Goal: Information Seeking & Learning: Check status

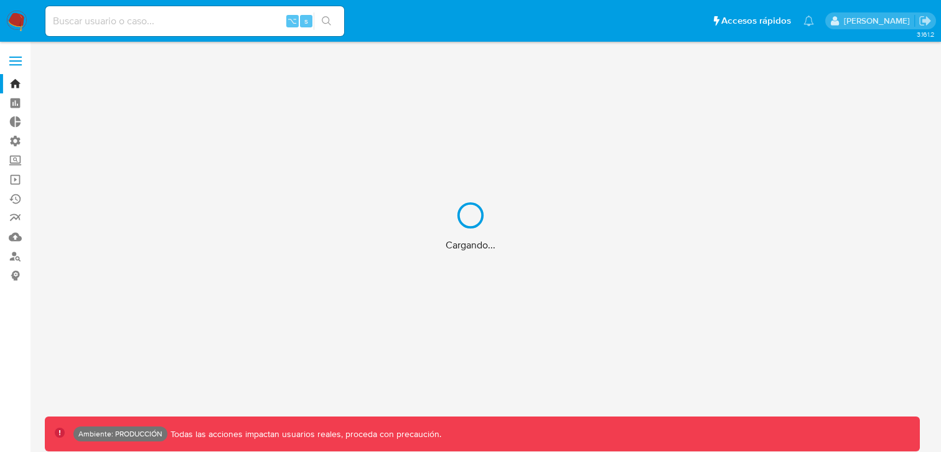
click at [184, 17] on div "Cargando..." at bounding box center [470, 226] width 941 height 452
click at [152, 29] on div "Cargando..." at bounding box center [470, 226] width 941 height 452
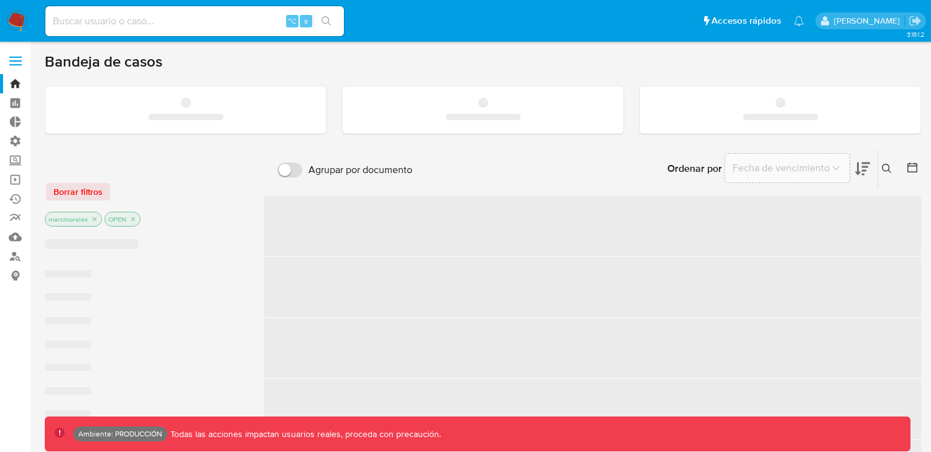
click at [148, 25] on input at bounding box center [194, 21] width 299 height 16
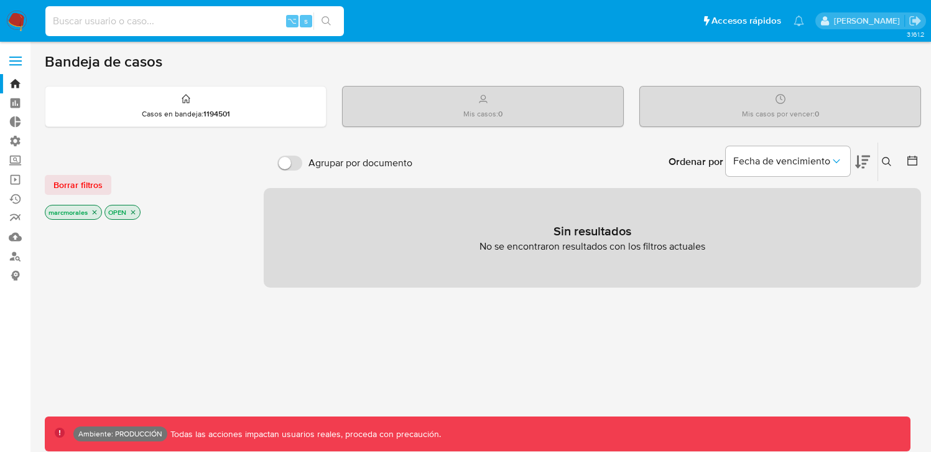
paste input "41801783420071"
type input "41801783420071"
click at [37, 7] on nav "Pausado Ver notificaciones 41801783420071 ⌥ s Accesos rápidos Presiona las sigu…" at bounding box center [465, 21] width 931 height 42
click at [8, 16] on img at bounding box center [16, 21] width 21 height 21
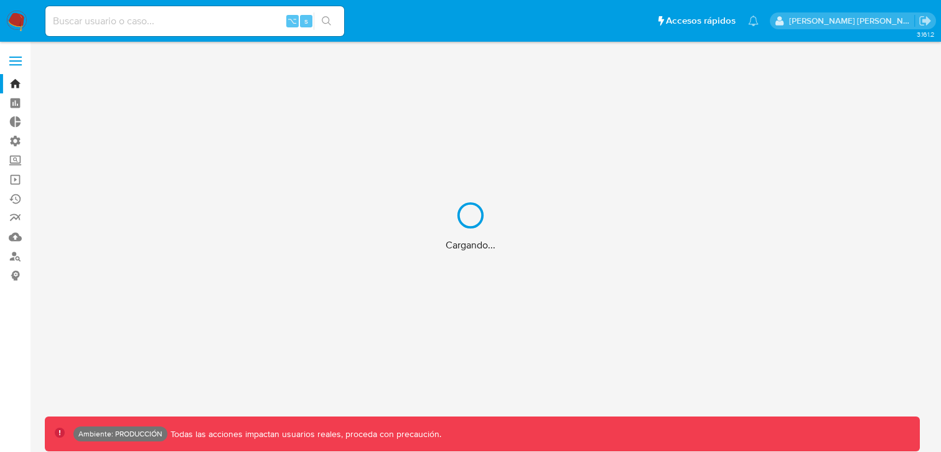
click at [218, 39] on div "Cargando..." at bounding box center [470, 226] width 941 height 452
click at [202, 25] on div "Cargando..." at bounding box center [470, 226] width 941 height 452
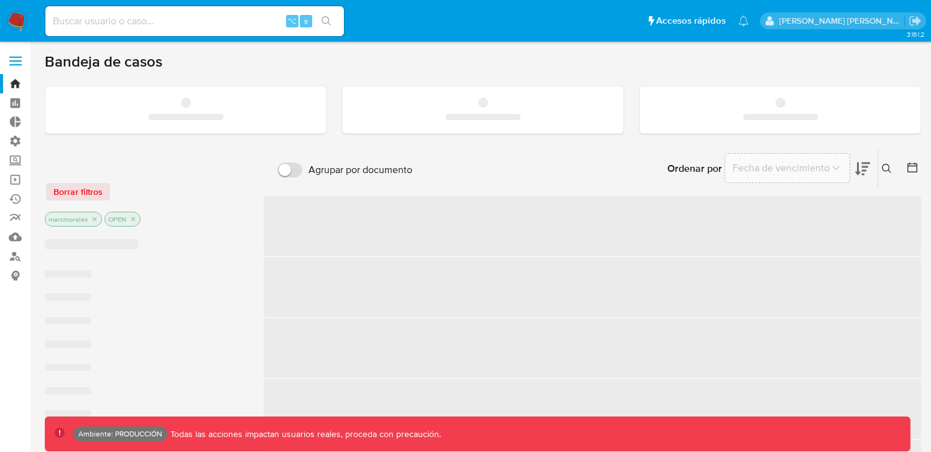
click at [177, 21] on input at bounding box center [194, 21] width 299 height 16
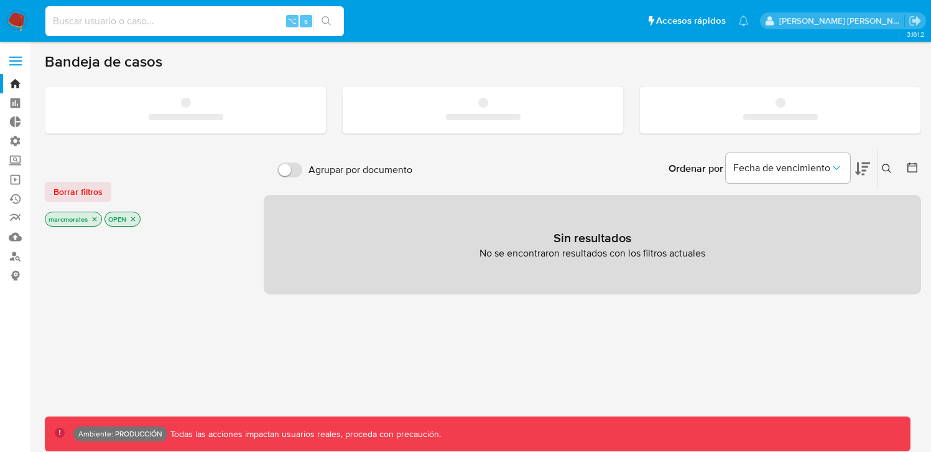
paste input "11209260840"
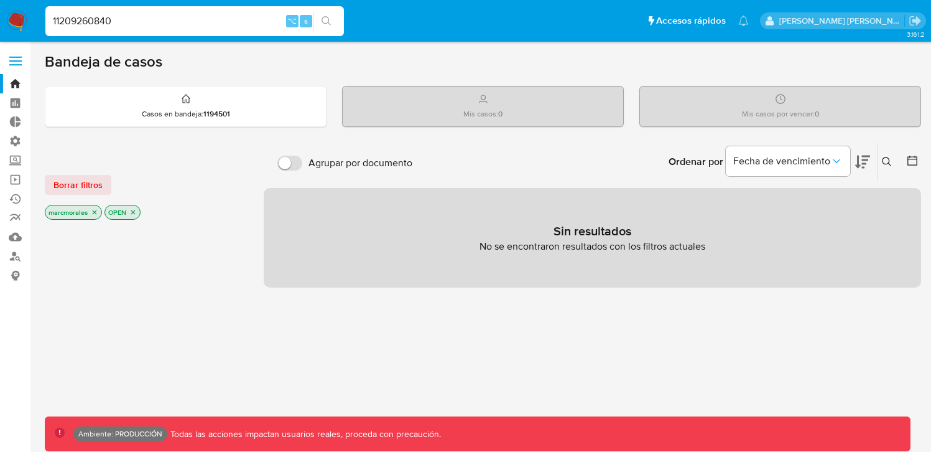
click at [168, 16] on input "11209260840" at bounding box center [194, 21] width 299 height 16
paste input "mpc191107"
type input "mpc191107"
click at [13, 60] on label at bounding box center [15, 61] width 31 height 26
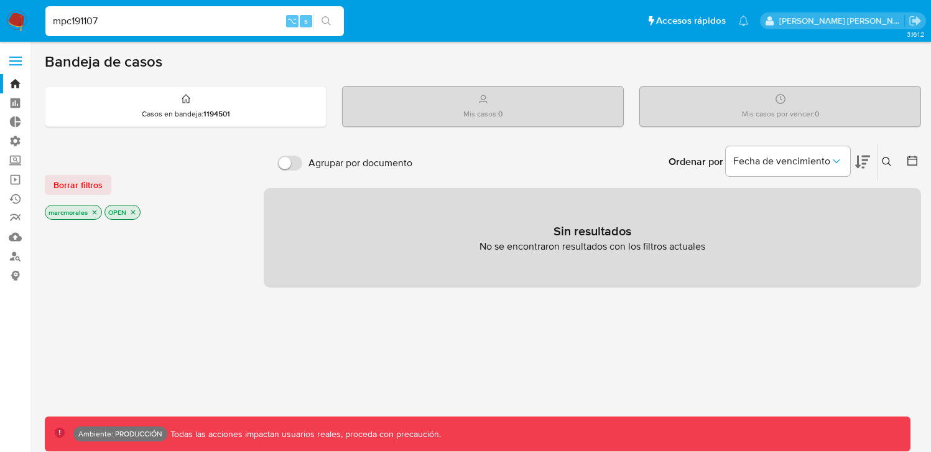
click at [0, 0] on input "checkbox" at bounding box center [0, 0] width 0 height 0
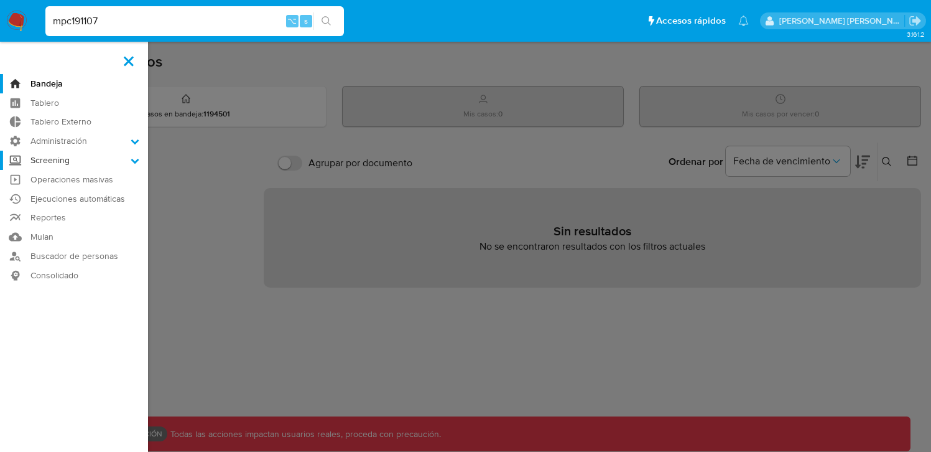
click at [123, 156] on label "Screening" at bounding box center [74, 160] width 148 height 19
click at [0, 0] on input "Screening" at bounding box center [0, 0] width 0 height 0
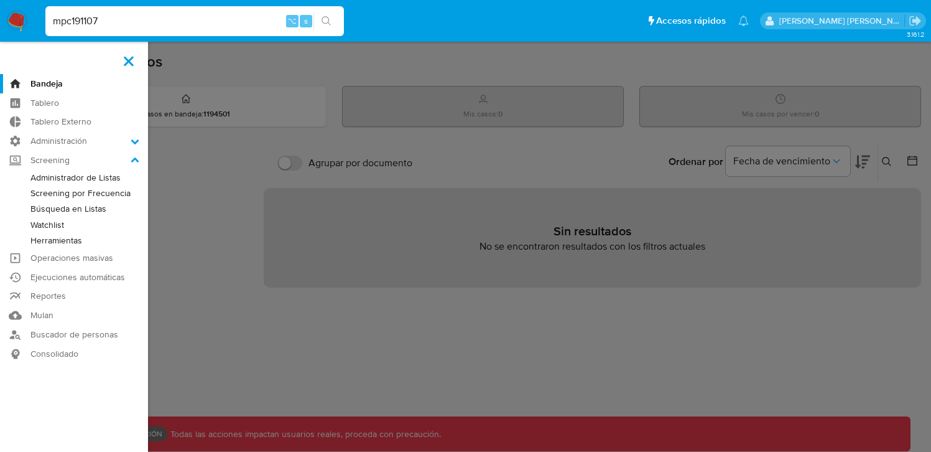
click at [87, 179] on link "Administrador de Listas" at bounding box center [74, 178] width 148 height 16
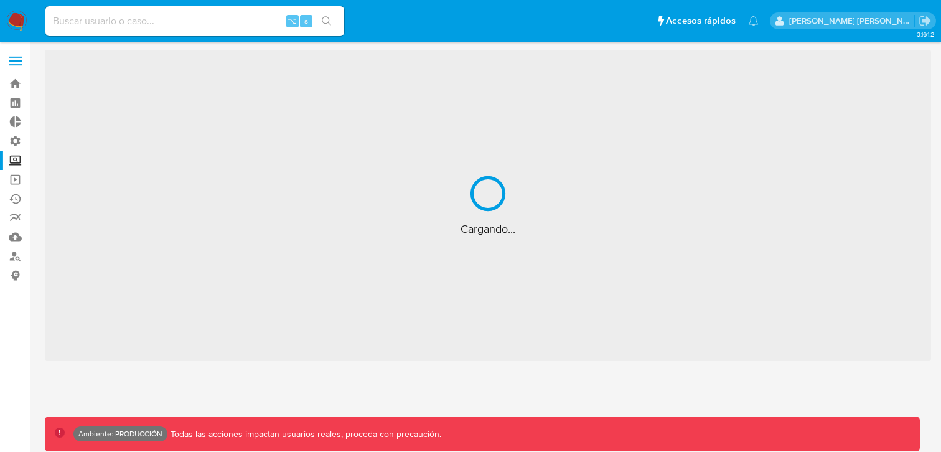
click at [6, 60] on label at bounding box center [15, 61] width 31 height 26
click at [0, 0] on input "checkbox" at bounding box center [0, 0] width 0 height 0
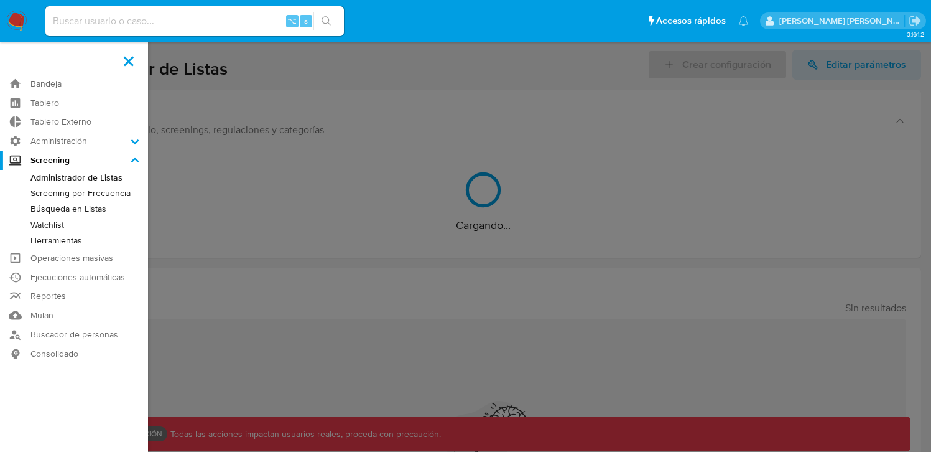
click at [90, 206] on link "Búsqueda en Listas" at bounding box center [74, 209] width 148 height 16
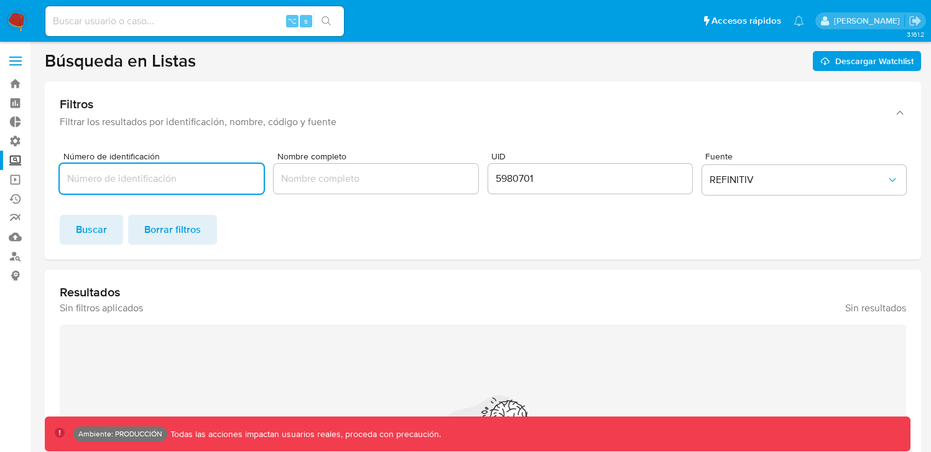
click at [189, 177] on input "Número de identificación" at bounding box center [162, 178] width 204 height 16
type input "mpc191107"
click at [518, 170] on div "5980701" at bounding box center [590, 179] width 204 height 30
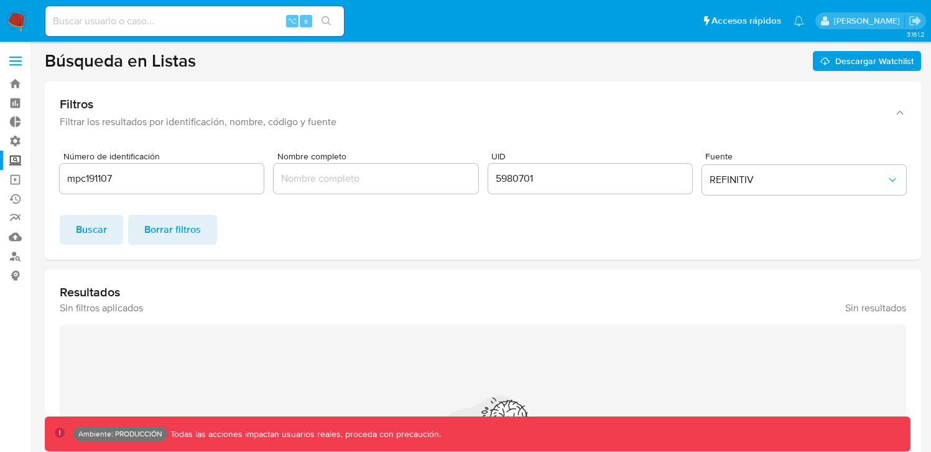
click at [518, 170] on div "5980701" at bounding box center [590, 179] width 204 height 30
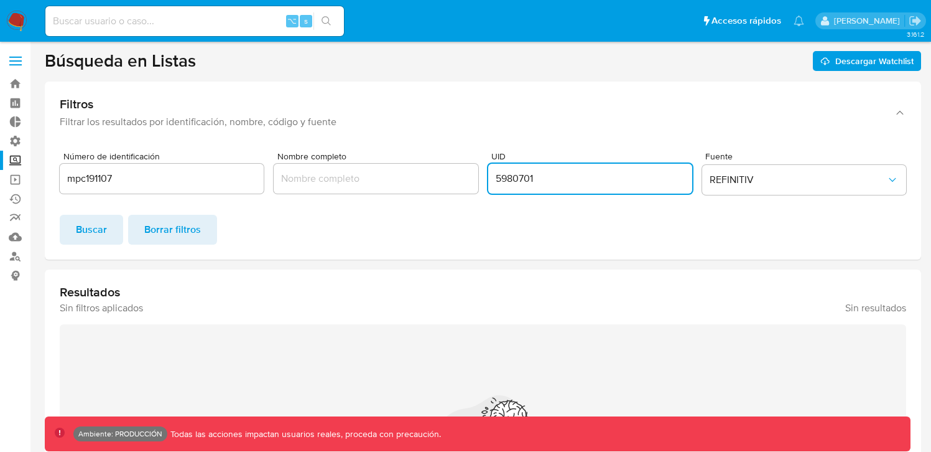
click at [516, 178] on input "5980701" at bounding box center [590, 178] width 204 height 16
click at [113, 235] on button "Buscar" at bounding box center [91, 230] width 63 height 30
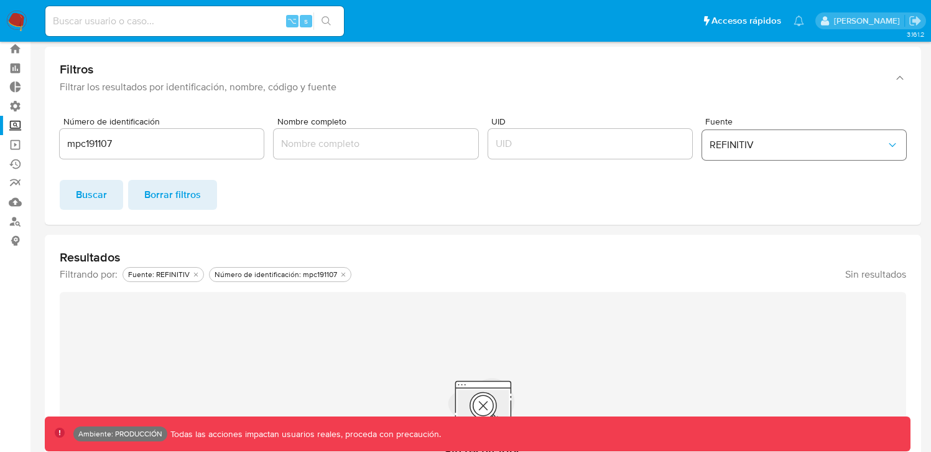
scroll to position [22, 0]
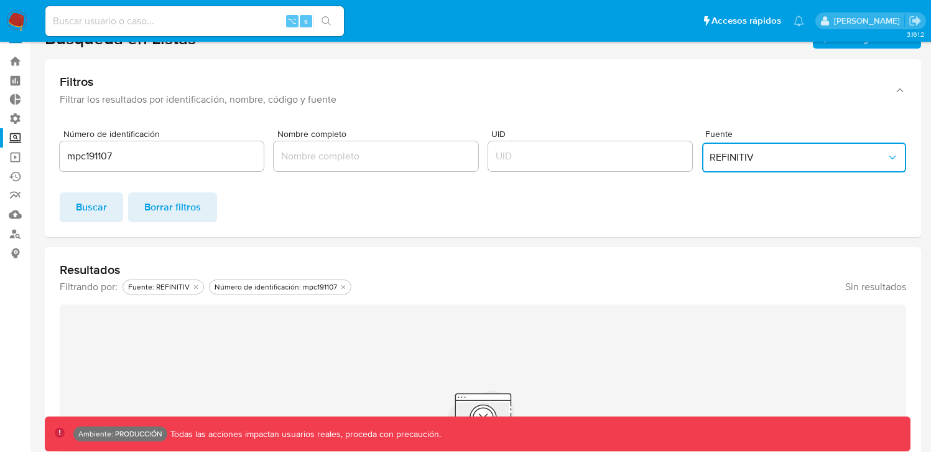
click at [772, 162] on span "REFINITIV" at bounding box center [798, 157] width 177 height 12
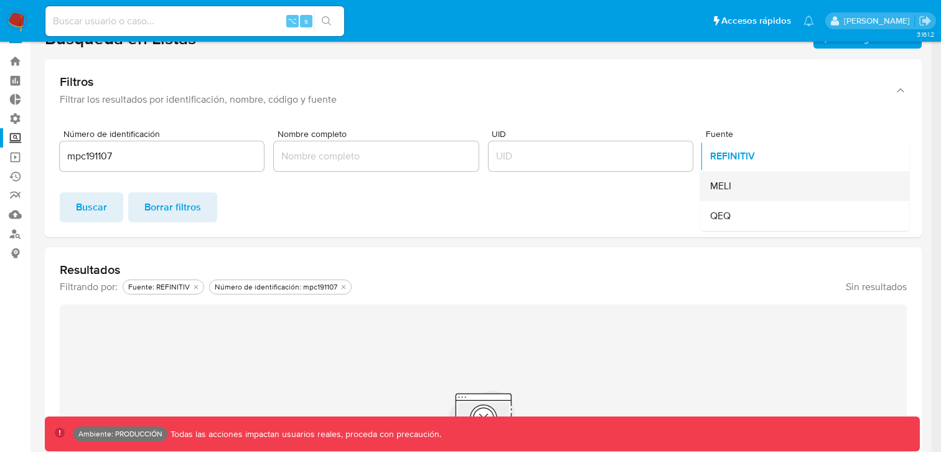
click at [727, 185] on span "MELI" at bounding box center [720, 186] width 21 height 12
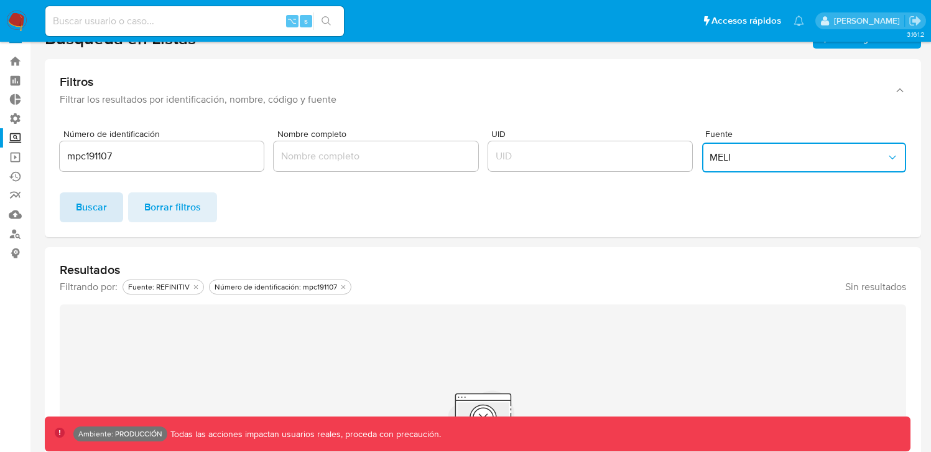
click at [103, 208] on span "Buscar" at bounding box center [91, 206] width 31 height 27
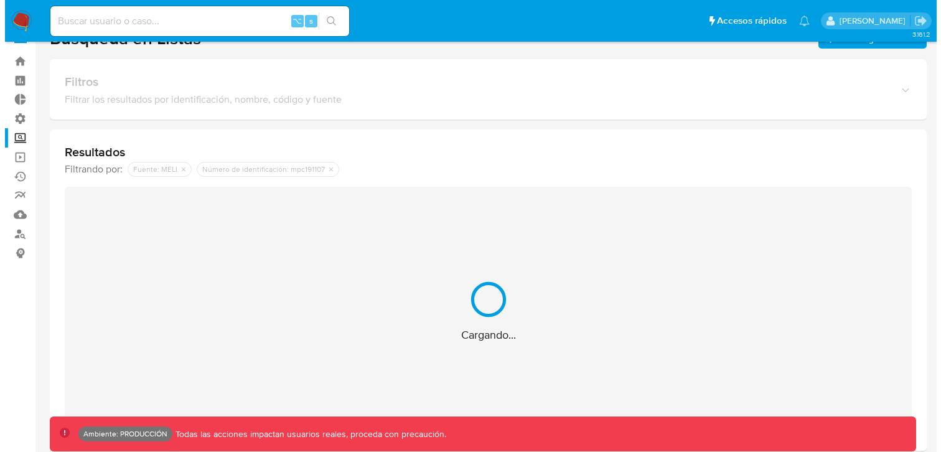
scroll to position [14, 0]
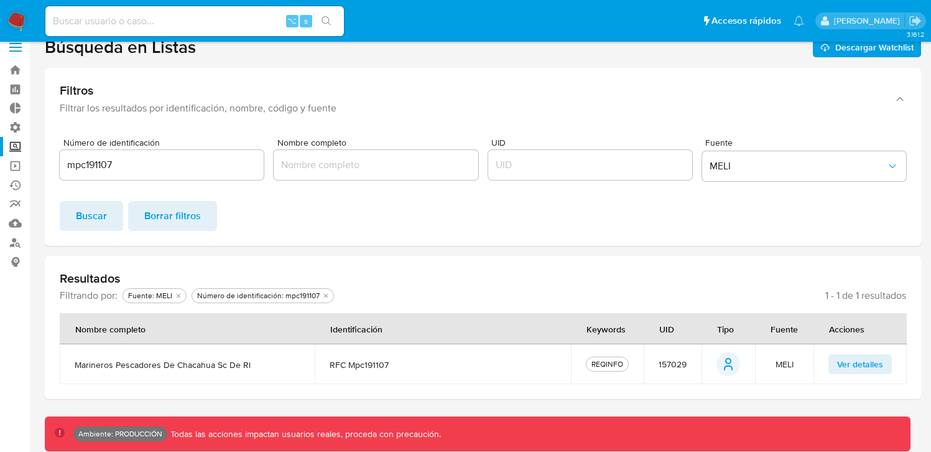
click at [846, 366] on span "Ver detalles" at bounding box center [860, 363] width 46 height 17
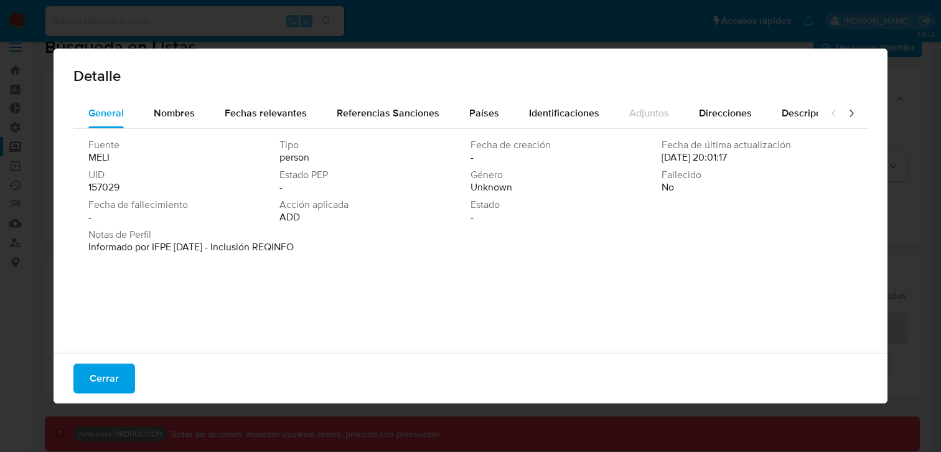
click at [251, 205] on span "Fecha de fallecimiento" at bounding box center [182, 204] width 188 height 12
click at [85, 369] on button "Cerrar" at bounding box center [104, 378] width 62 height 30
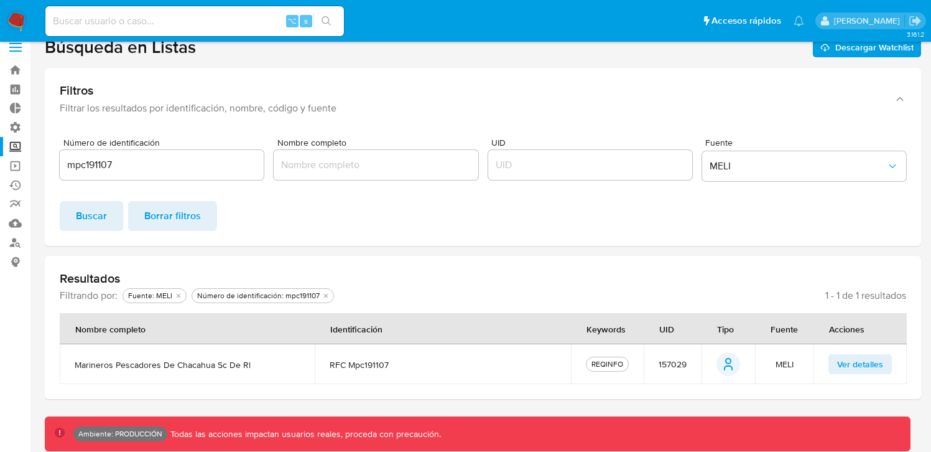
click at [789, 376] on td "MELI" at bounding box center [784, 364] width 58 height 40
click at [845, 364] on span "Ver detalles" at bounding box center [860, 363] width 46 height 17
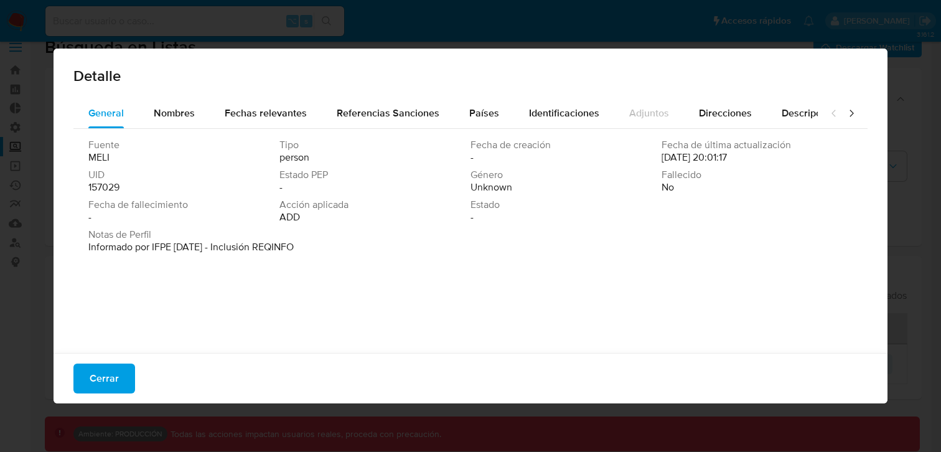
click at [307, 258] on div "Fuente [PERSON_NAME] Tipo person Fecha de creación - Fecha de última actualizac…" at bounding box center [470, 238] width 794 height 218
click at [794, 120] on span "Descripciones" at bounding box center [812, 113] width 63 height 14
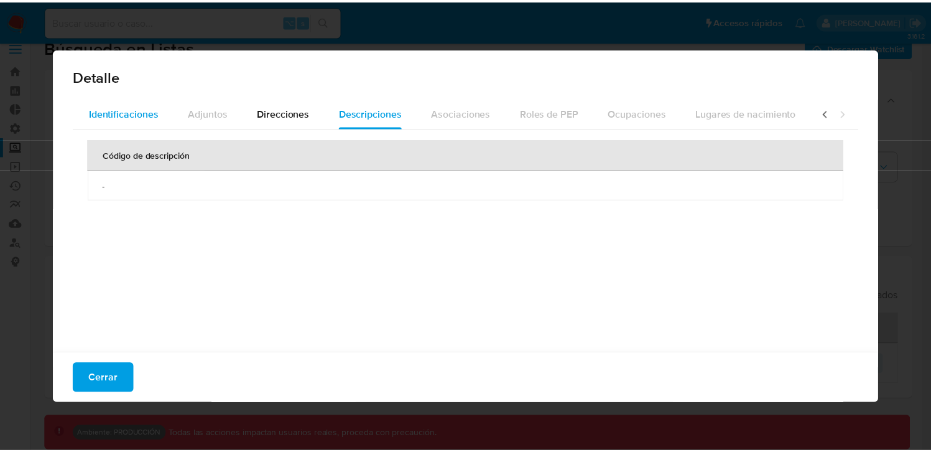
scroll to position [0, 440]
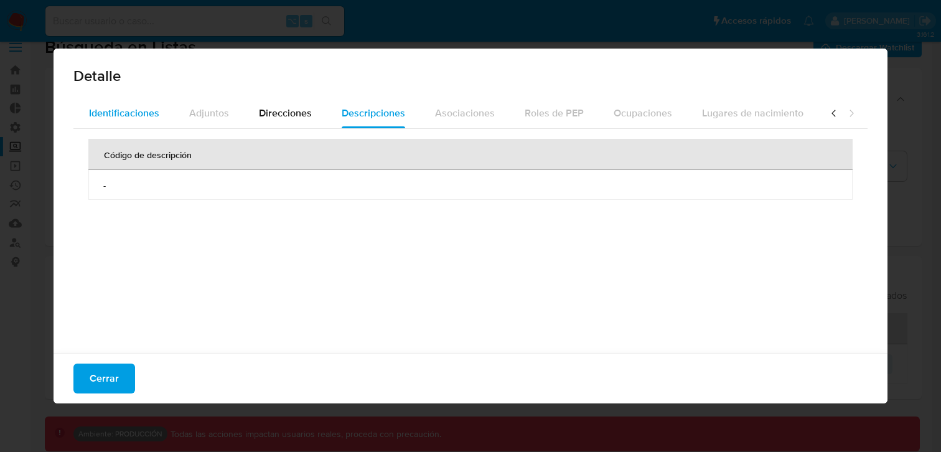
click at [136, 112] on span "Identificaciones" at bounding box center [124, 113] width 70 height 14
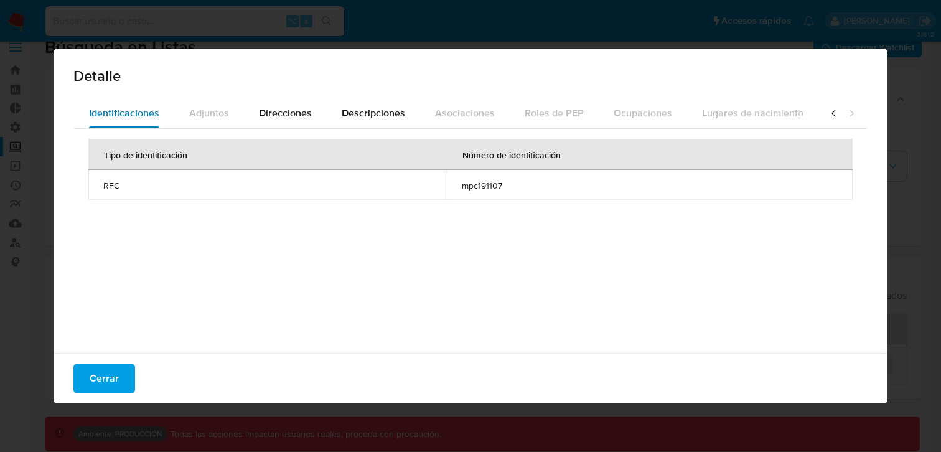
click at [75, 113] on button "Identificaciones" at bounding box center [124, 113] width 100 height 30
click at [98, 385] on span "Cerrar" at bounding box center [104, 378] width 29 height 27
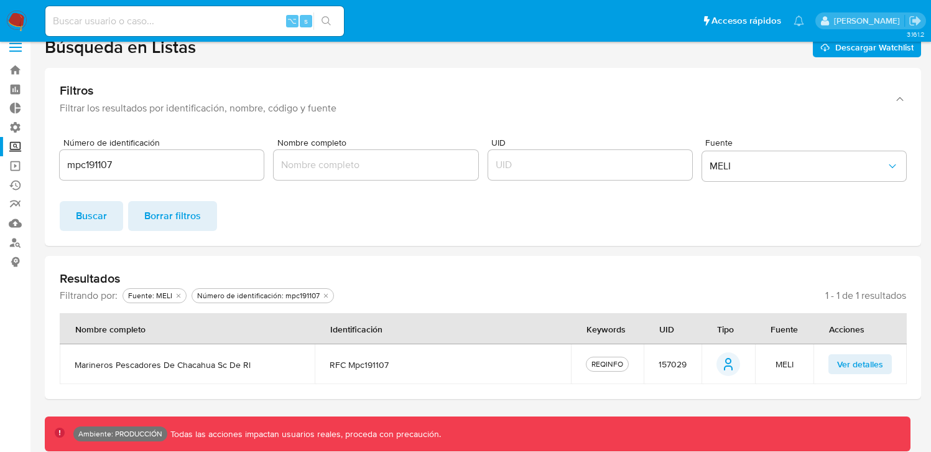
click at [72, 180] on div "Número de identificación mpc191107" at bounding box center [162, 162] width 204 height 48
click at [128, 157] on input "mpc191107" at bounding box center [162, 165] width 204 height 16
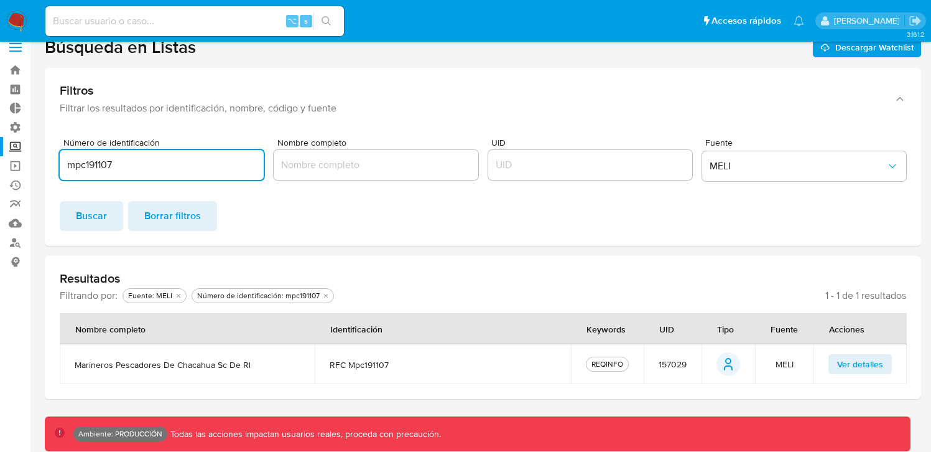
click at [114, 162] on input "mpc191107" at bounding box center [162, 165] width 204 height 16
paste input "41801783420071"
type input "41801783420071"
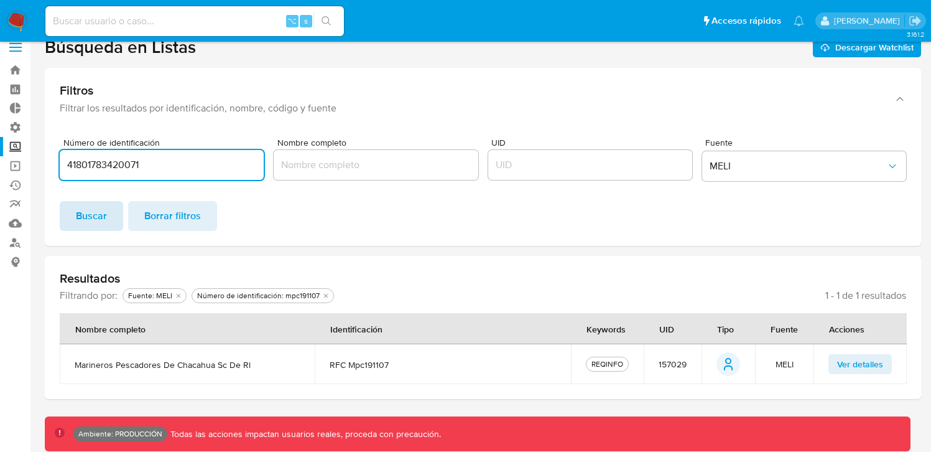
click at [83, 218] on span "Buscar" at bounding box center [91, 215] width 31 height 27
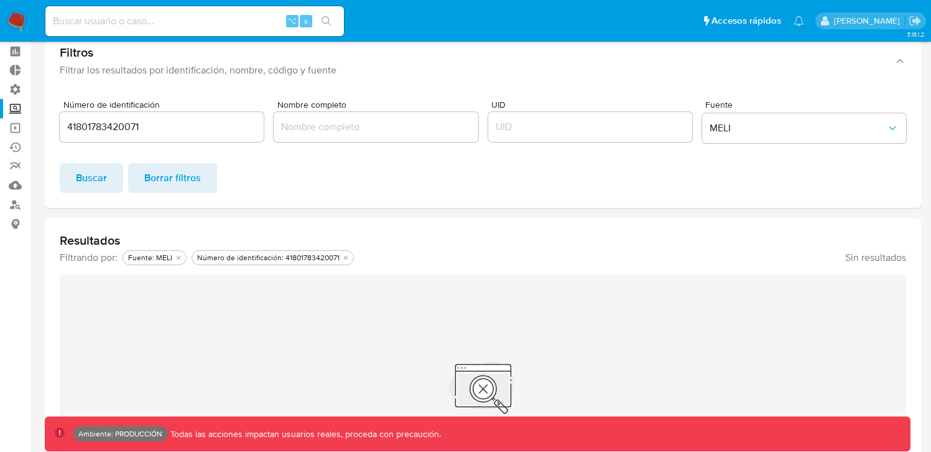
scroll to position [55, 0]
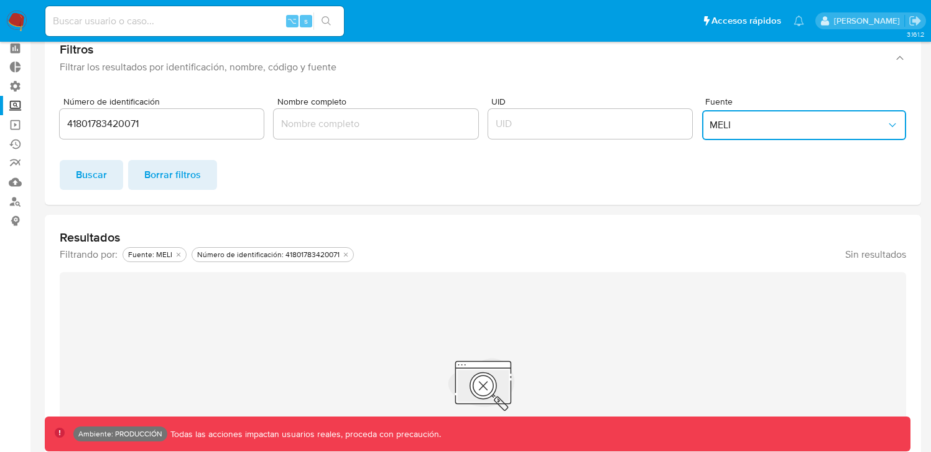
click at [857, 123] on span "MELI" at bounding box center [798, 125] width 177 height 12
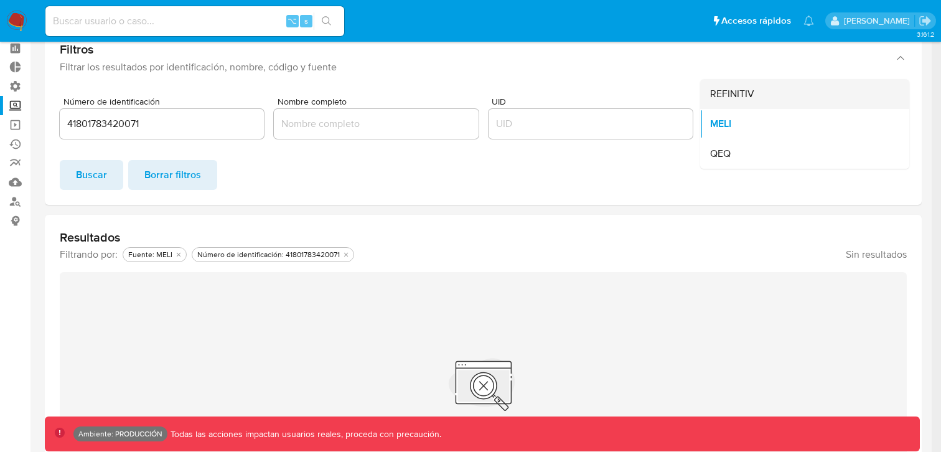
click at [761, 98] on div "REFINITIV" at bounding box center [801, 94] width 182 height 30
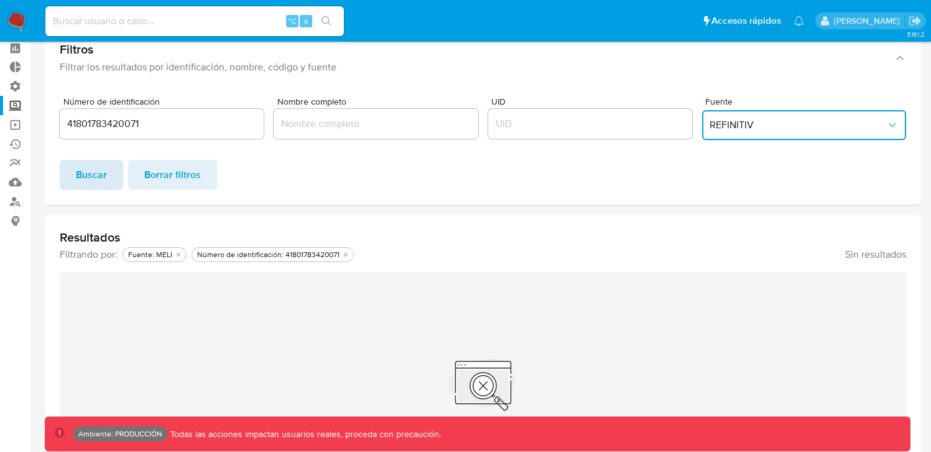
click at [87, 179] on span "Buscar" at bounding box center [91, 174] width 31 height 27
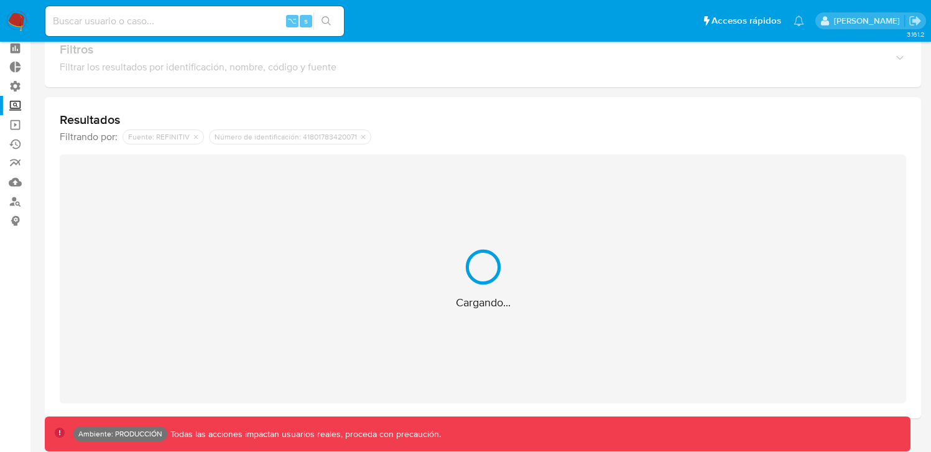
scroll to position [14, 0]
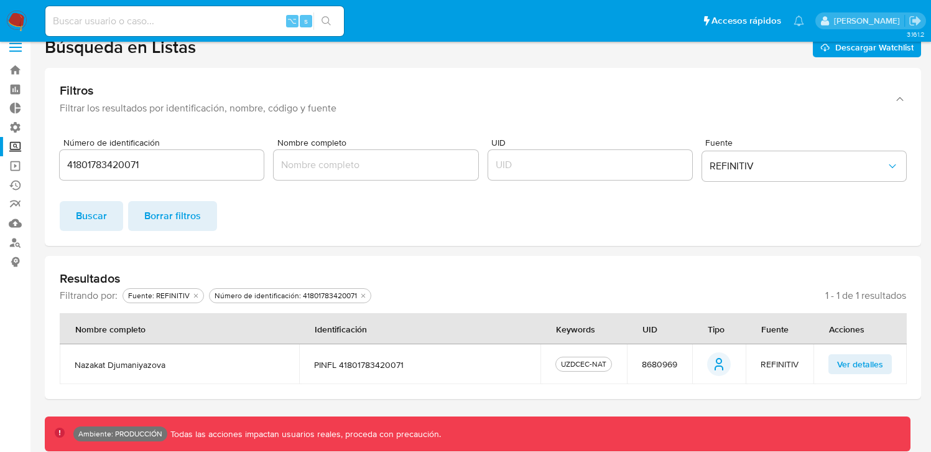
click at [854, 355] on span "Ver detalles" at bounding box center [860, 363] width 46 height 17
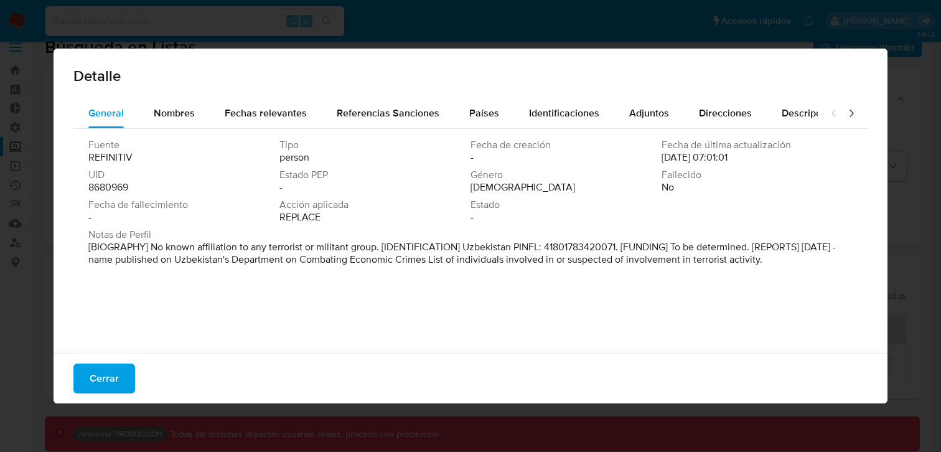
click at [894, 215] on div "Detalle General Nombres Fechas relevantes Referencias Sanciones Países Identifi…" at bounding box center [470, 226] width 941 height 452
click at [138, 351] on div "General Nombres Fechas relevantes Referencias Sanciones Países Identificaciones…" at bounding box center [470, 227] width 834 height 258
click at [123, 373] on button "Cerrar" at bounding box center [104, 378] width 62 height 30
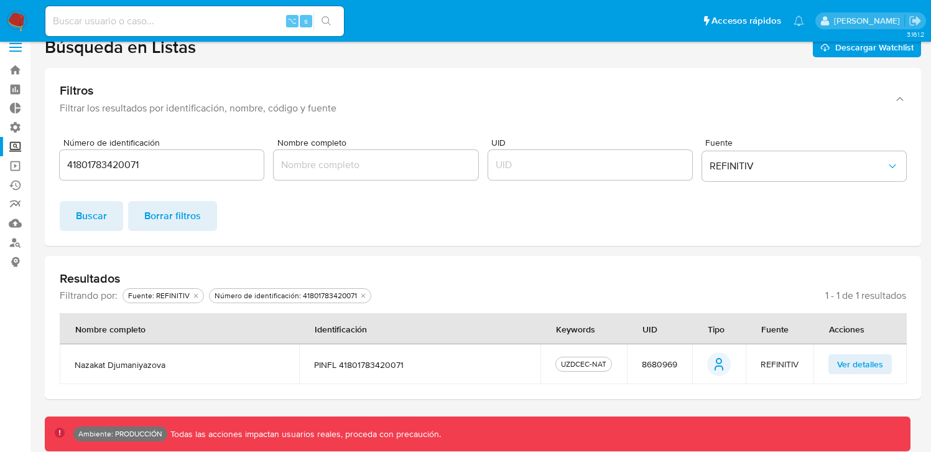
click at [73, 154] on div "41801783420071" at bounding box center [162, 165] width 204 height 30
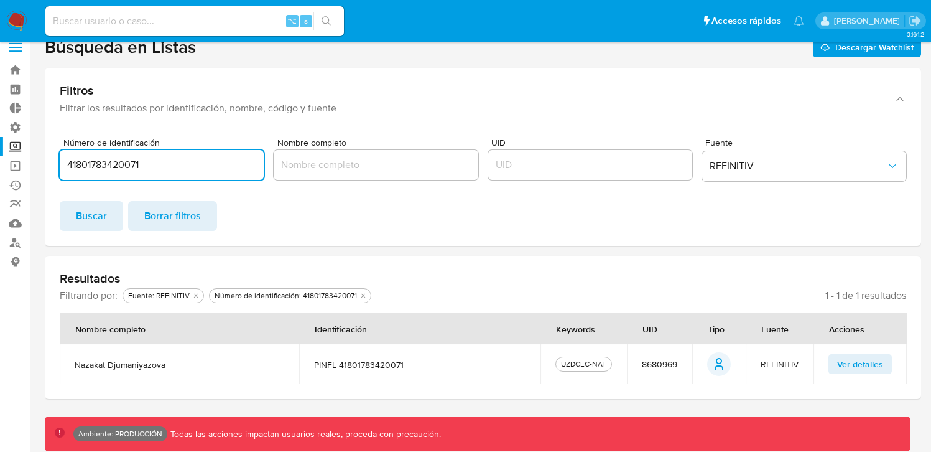
click at [79, 157] on input "41801783420071" at bounding box center [162, 165] width 204 height 16
click at [82, 161] on input "41801783420071" at bounding box center [162, 165] width 204 height 16
drag, startPoint x: 82, startPoint y: 161, endPoint x: 95, endPoint y: 163, distance: 12.6
click at [83, 161] on input "41801783420071" at bounding box center [162, 165] width 204 height 16
paste input "30110931410027"
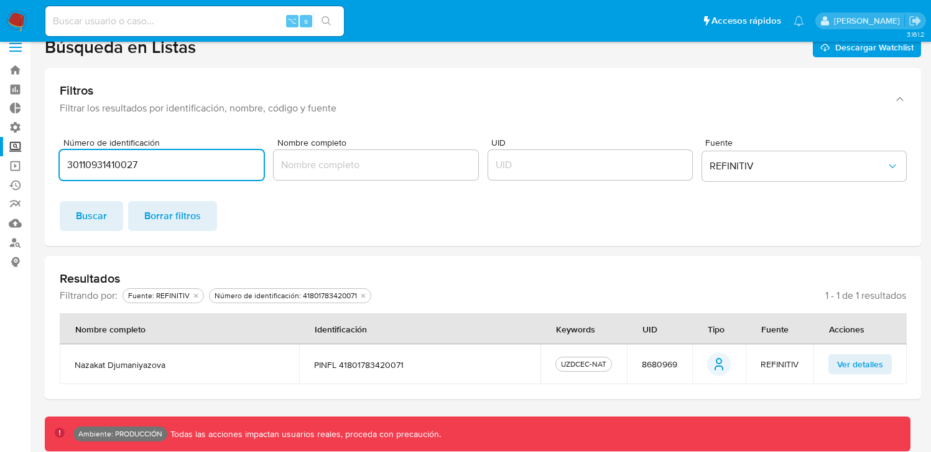
type input "30110931410027"
click at [89, 190] on form "Número de identificación 30110931410027 Nombre completo UID Fuente REFINITIV Bu…" at bounding box center [483, 184] width 847 height 93
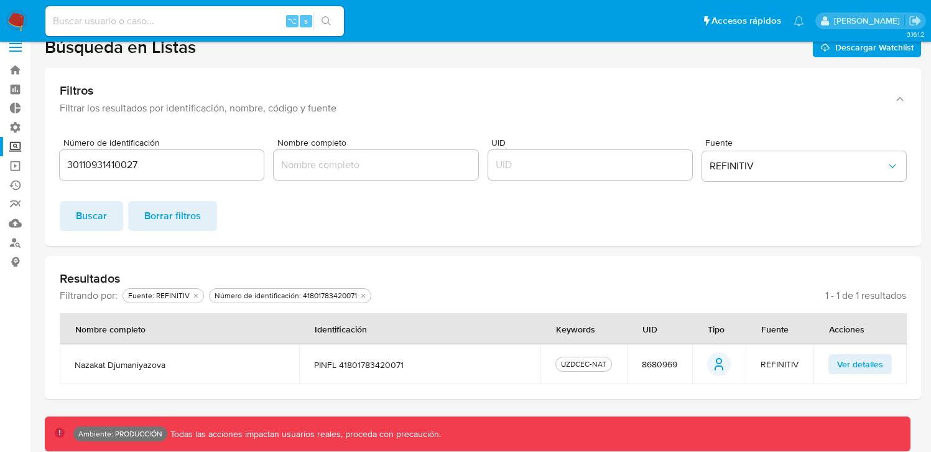
click at [90, 205] on span "Buscar" at bounding box center [91, 215] width 31 height 27
click at [851, 361] on span "Ver detalles" at bounding box center [860, 363] width 46 height 17
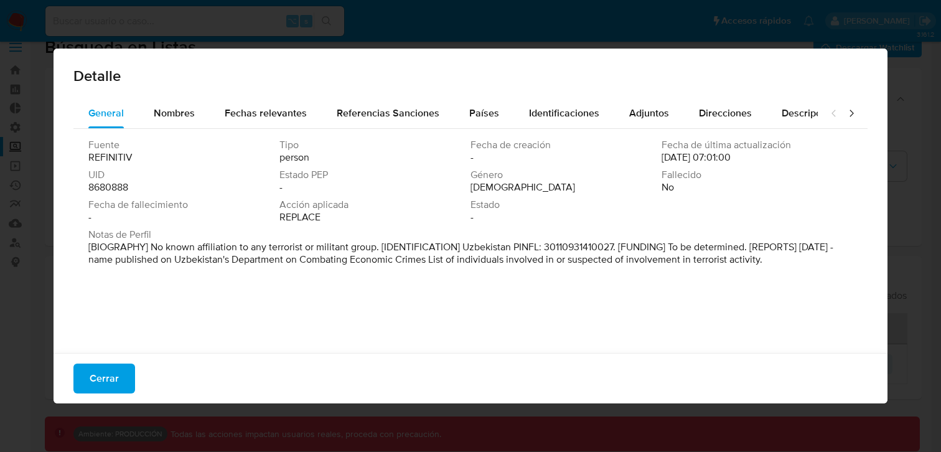
click at [113, 365] on span "Cerrar" at bounding box center [104, 378] width 29 height 27
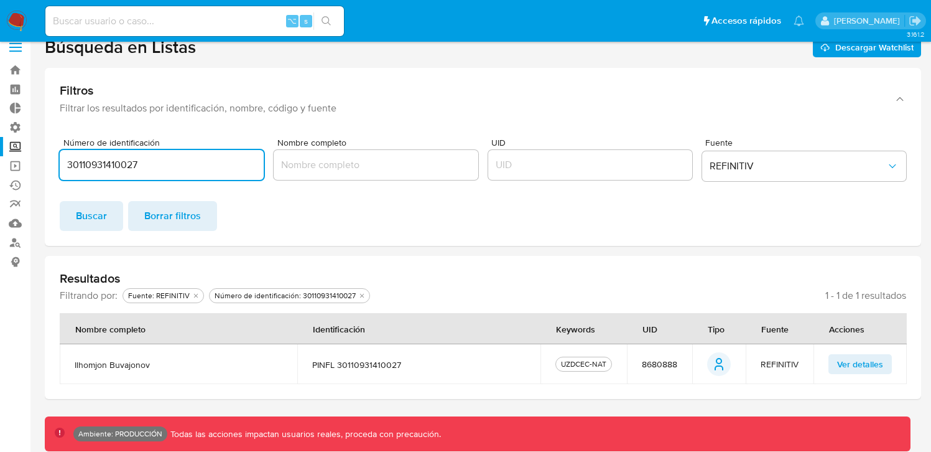
click at [151, 162] on input "30110931410027" at bounding box center [162, 165] width 204 height 16
click at [131, 28] on input at bounding box center [194, 21] width 299 height 16
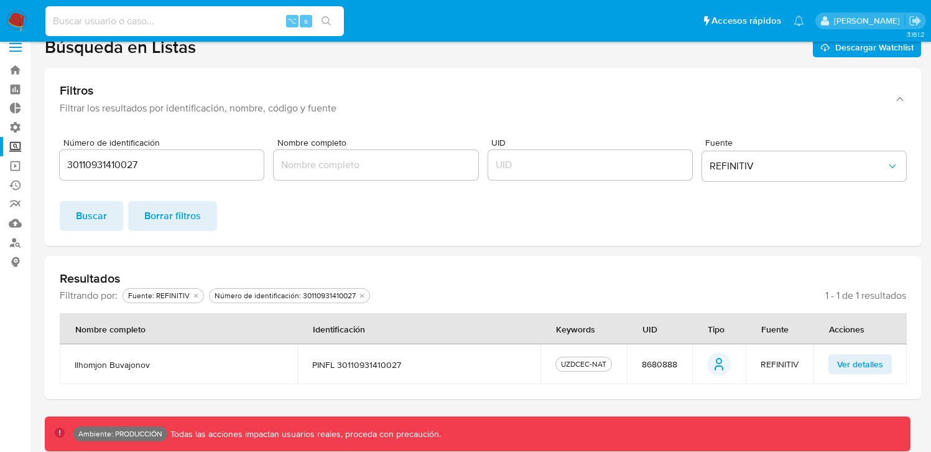
paste input "oega621007gq3"
type input "oega621007gq3"
click at [89, 160] on input "30110931410027" at bounding box center [162, 165] width 204 height 16
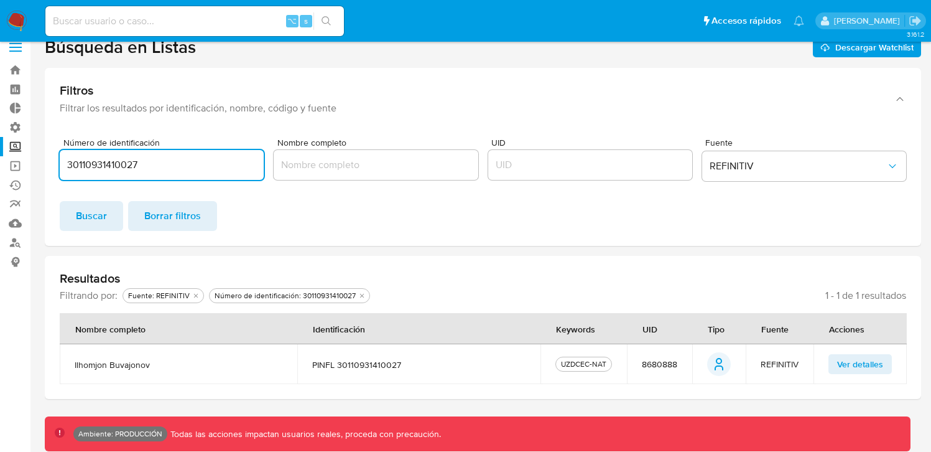
click at [89, 160] on input "30110931410027" at bounding box center [162, 165] width 204 height 16
click at [98, 16] on input at bounding box center [194, 21] width 299 height 16
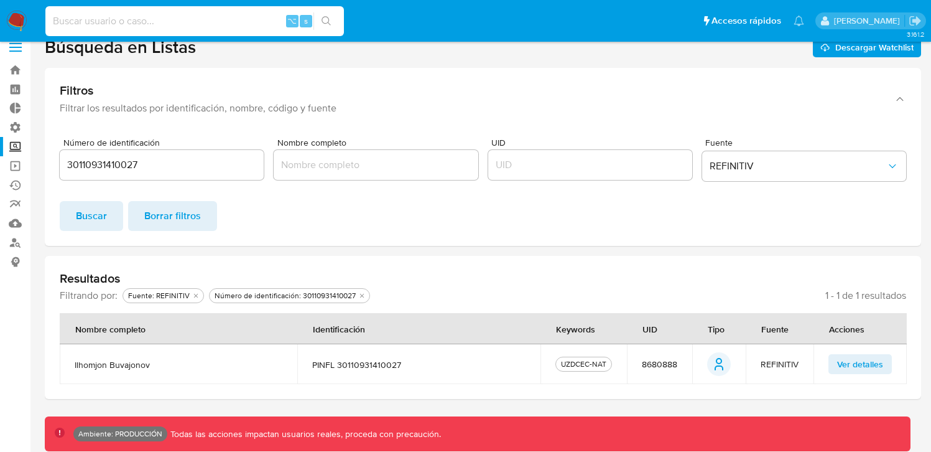
paste input "30110931410027"
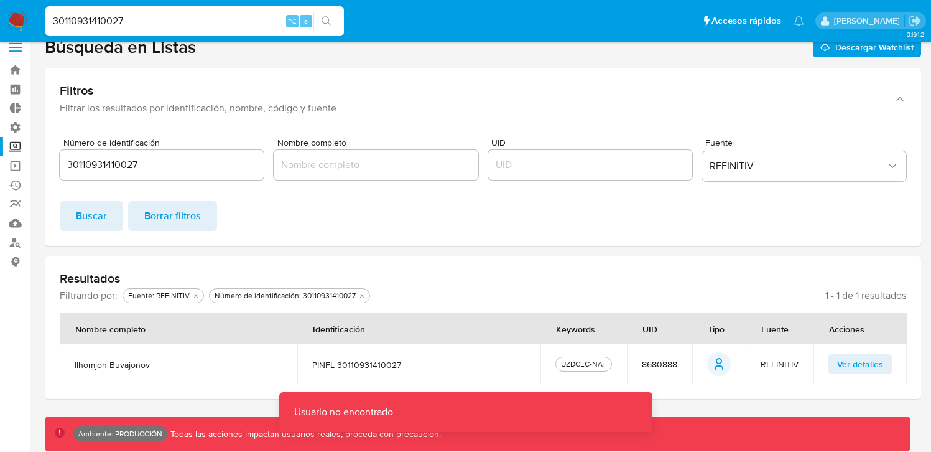
click at [875, 369] on span "Ver detalles" at bounding box center [860, 363] width 46 height 17
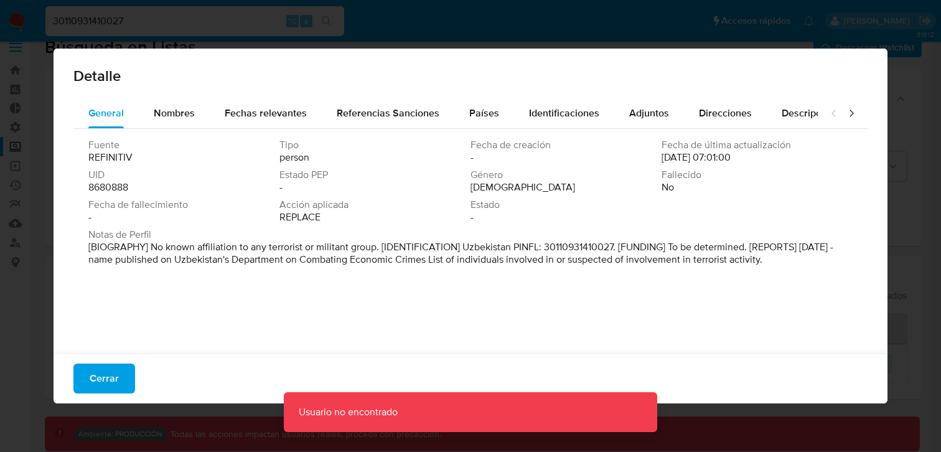
click at [105, 187] on span "8680888" at bounding box center [108, 187] width 40 height 12
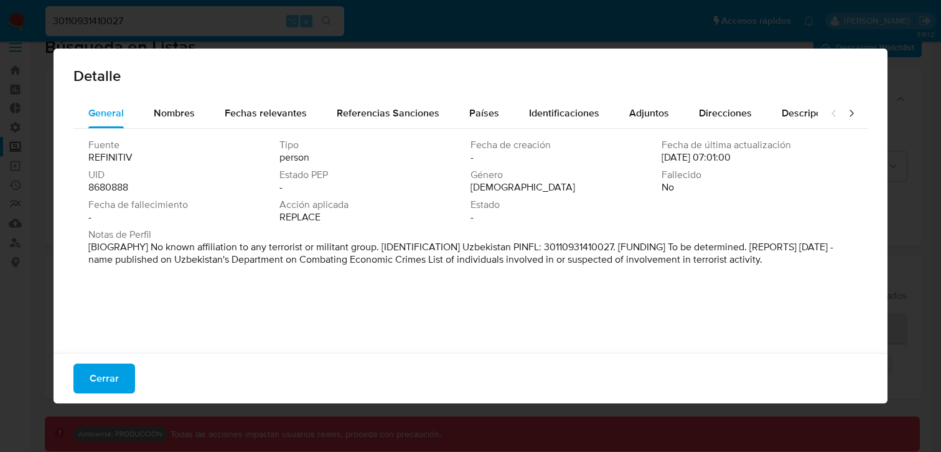
click at [116, 19] on div "Detalle General Nombres Fechas relevantes Referencias Sanciones Países Identifi…" at bounding box center [470, 226] width 941 height 452
click at [119, 18] on div "Detalle General Nombres Fechas relevantes Referencias Sanciones Países Identifi…" at bounding box center [470, 226] width 941 height 452
click at [156, 18] on div "Detalle General Nombres Fechas relevantes Referencias Sanciones Países Identifi…" at bounding box center [470, 226] width 941 height 452
click at [130, 346] on div "Fuente REFINITIV Tipo person Fecha de creación - Fecha de última actualización …" at bounding box center [470, 238] width 794 height 218
click at [110, 380] on span "Cerrar" at bounding box center [104, 378] width 29 height 27
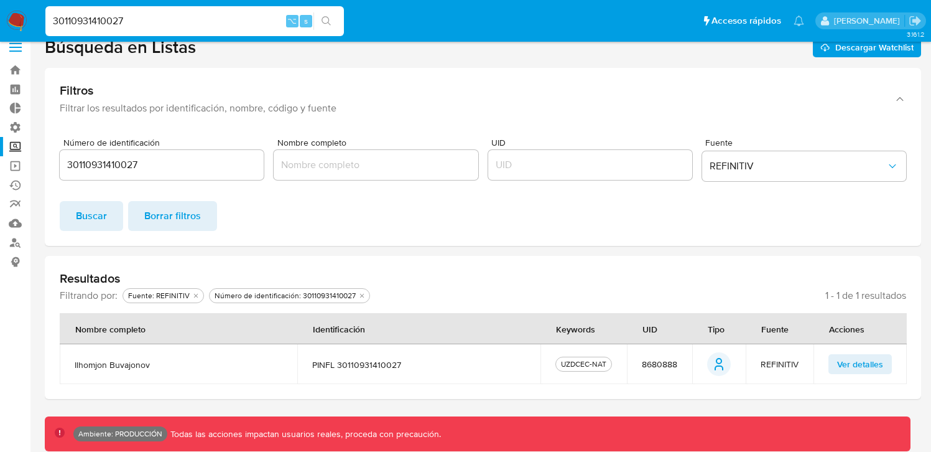
click at [83, 17] on input "30110931410027" at bounding box center [194, 21] width 299 height 16
paste input "8680888"
type input "8680888"
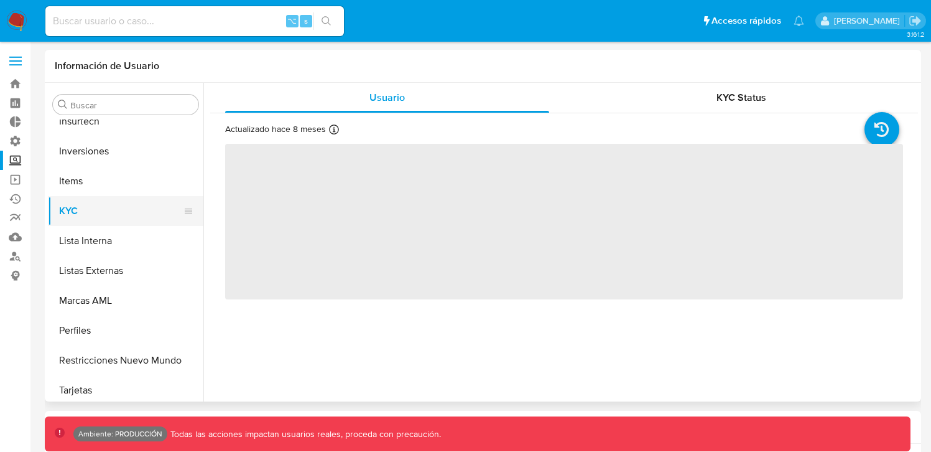
scroll to position [645, 0]
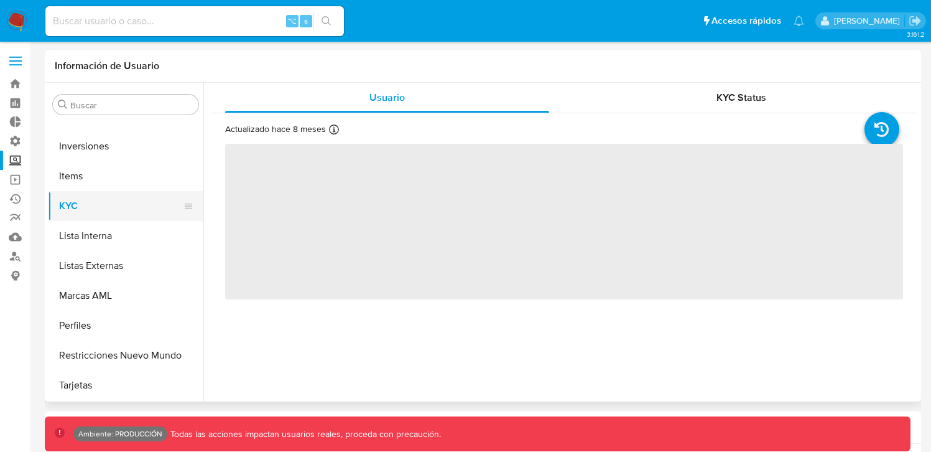
select select "10"
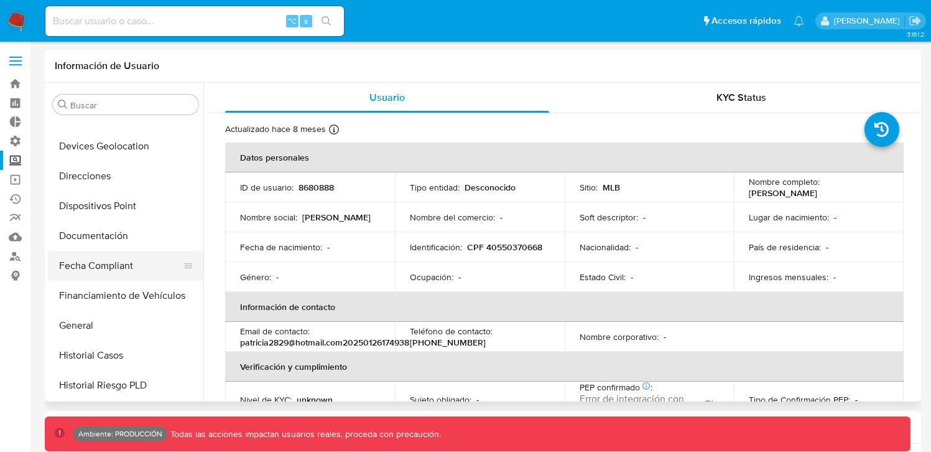
scroll to position [259, 0]
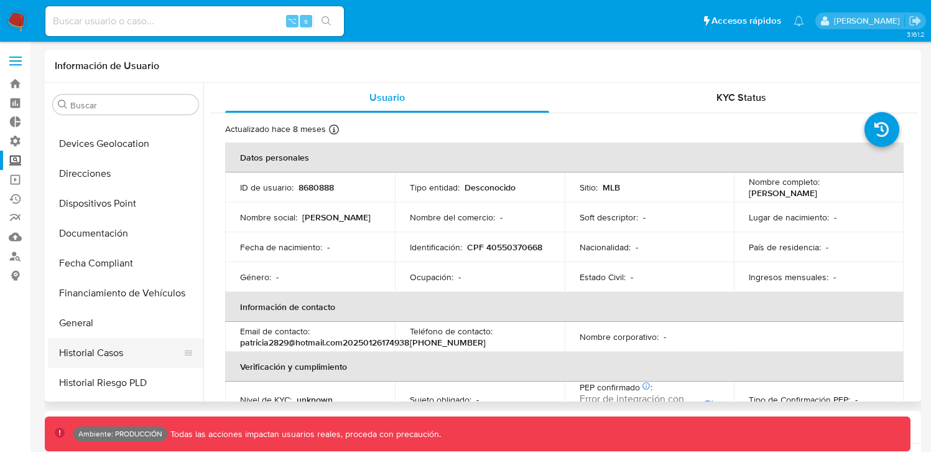
click at [112, 349] on button "Historial Casos" at bounding box center [121, 353] width 146 height 30
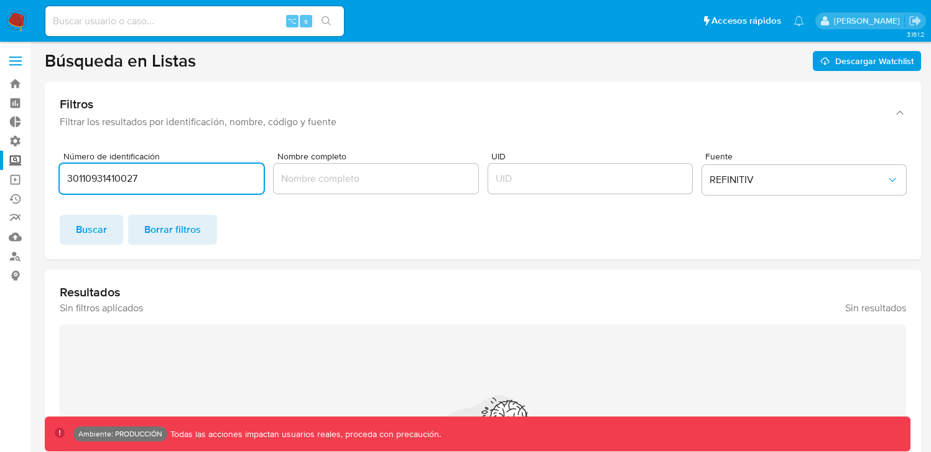
click at [81, 190] on div "30110931410027" at bounding box center [162, 179] width 204 height 30
click at [85, 179] on input "30110931410027" at bounding box center [162, 178] width 204 height 16
paste input "41801783420071"
type input "41801783420071"
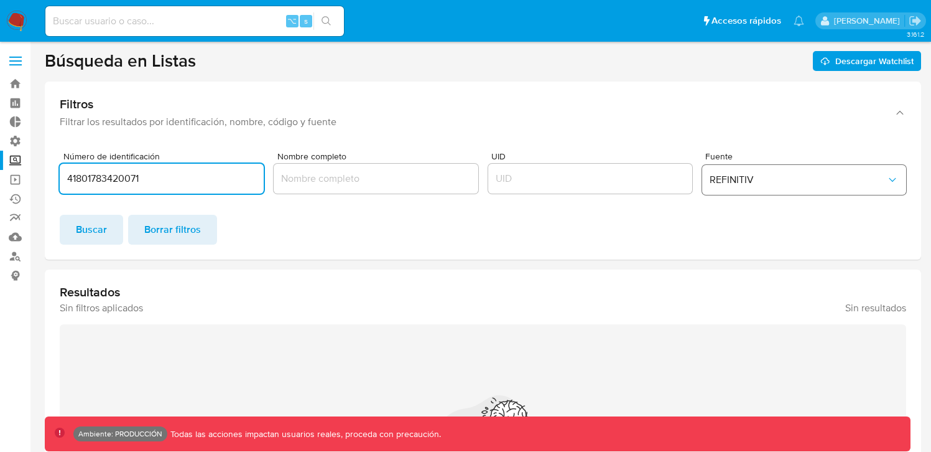
click at [765, 184] on span "REFINITIV" at bounding box center [798, 180] width 177 height 12
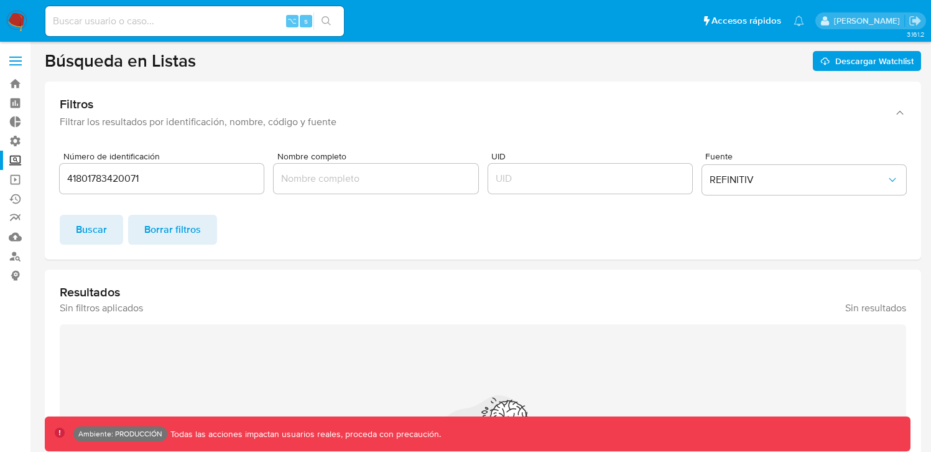
click at [527, 243] on div "Buscar Borrar filtros" at bounding box center [483, 230] width 847 height 30
click at [72, 225] on button "Buscar" at bounding box center [91, 230] width 63 height 30
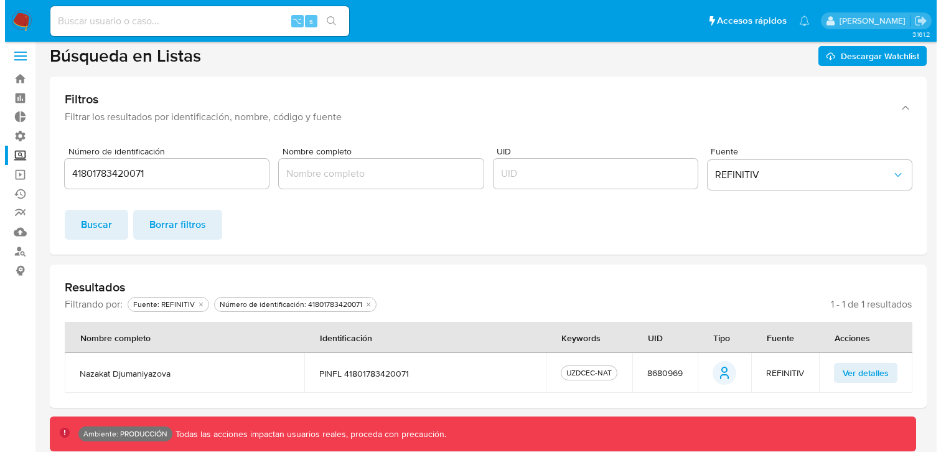
scroll to position [14, 0]
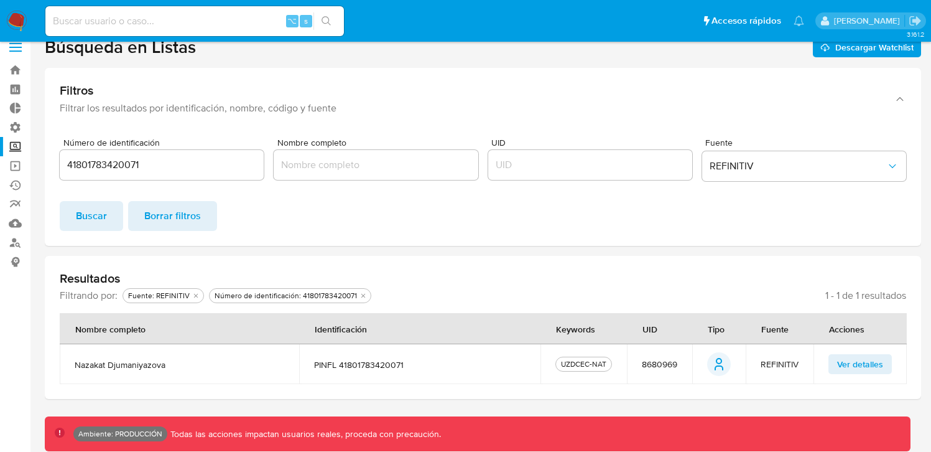
click at [865, 368] on span "Ver detalles" at bounding box center [860, 363] width 46 height 17
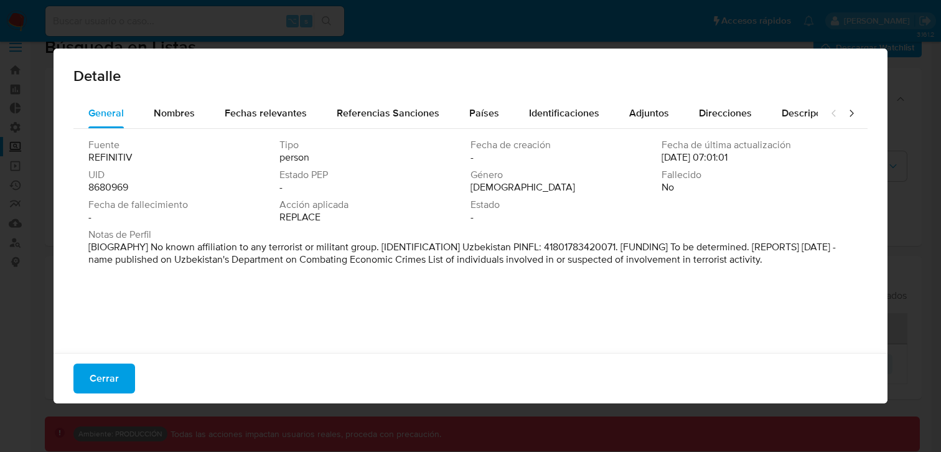
click at [106, 193] on span "8680969" at bounding box center [108, 187] width 40 height 12
click at [159, 22] on div "Detalle General Nombres Fechas relevantes Referencias Sanciones Países Identifi…" at bounding box center [470, 226] width 941 height 452
click at [151, 12] on div "Detalle General Nombres Fechas relevantes Referencias Sanciones Países Identifi…" at bounding box center [470, 226] width 941 height 452
click at [116, 369] on span "Cerrar" at bounding box center [104, 378] width 29 height 27
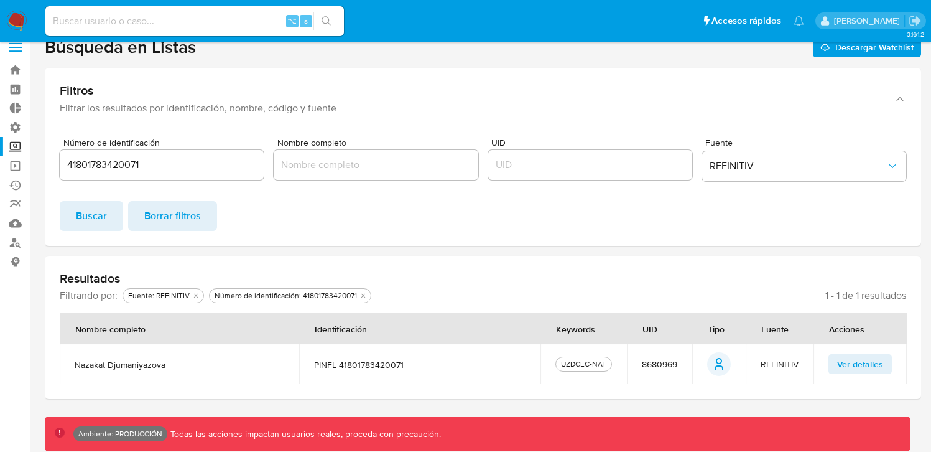
click at [137, 9] on div "⌥ s" at bounding box center [194, 21] width 299 height 30
click at [136, 30] on div "⌥ s" at bounding box center [194, 21] width 299 height 30
click at [135, 23] on input at bounding box center [194, 21] width 299 height 16
click at [899, 372] on td "Ver detalles" at bounding box center [860, 364] width 93 height 40
click at [882, 367] on span "Ver detalles" at bounding box center [860, 363] width 46 height 17
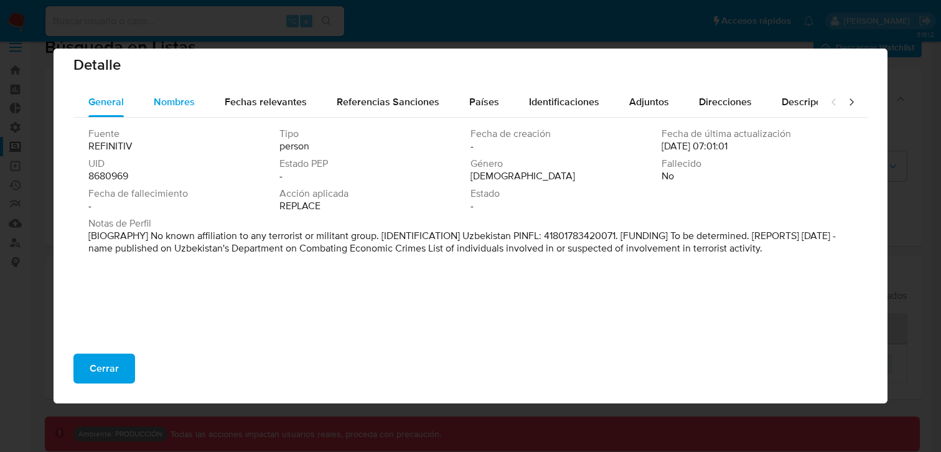
scroll to position [13, 0]
click at [175, 105] on span "Nombres" at bounding box center [174, 100] width 41 height 14
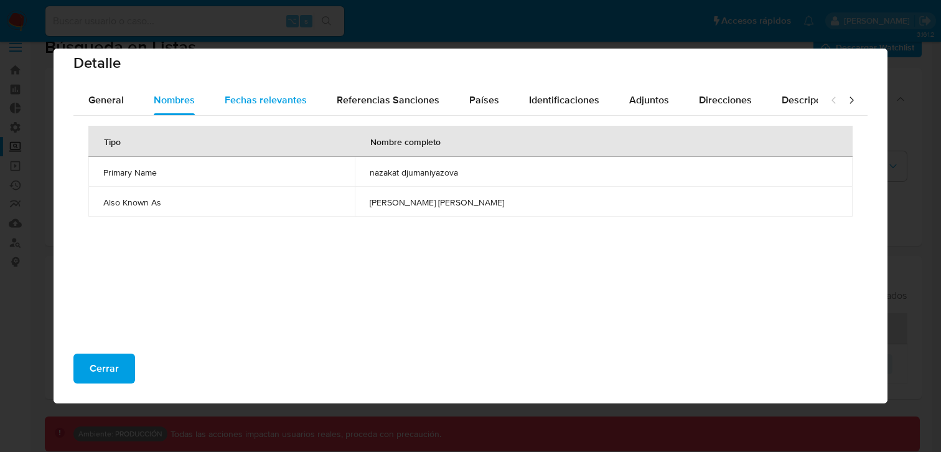
click at [285, 103] on span "Fechas relevantes" at bounding box center [266, 100] width 82 height 14
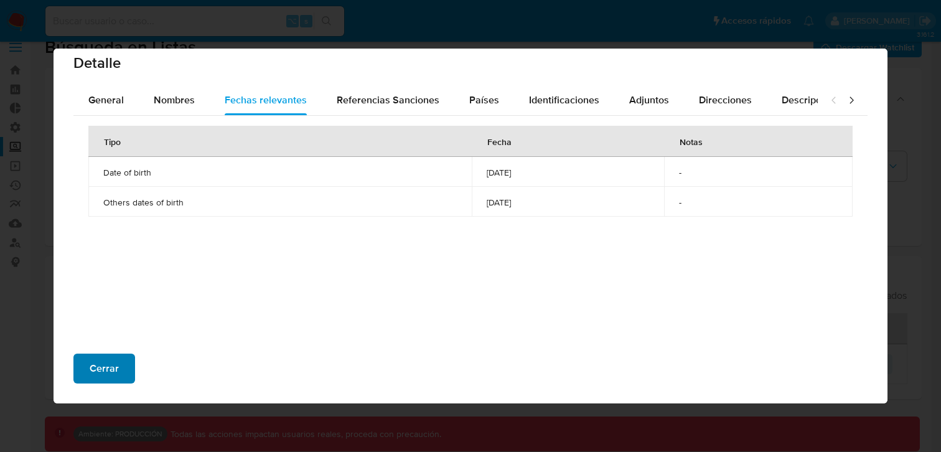
drag, startPoint x: 143, startPoint y: 376, endPoint x: 108, endPoint y: 363, distance: 37.4
click at [142, 376] on div "Cerrar" at bounding box center [470, 373] width 834 height 60
click at [108, 363] on span "Cerrar" at bounding box center [104, 368] width 29 height 27
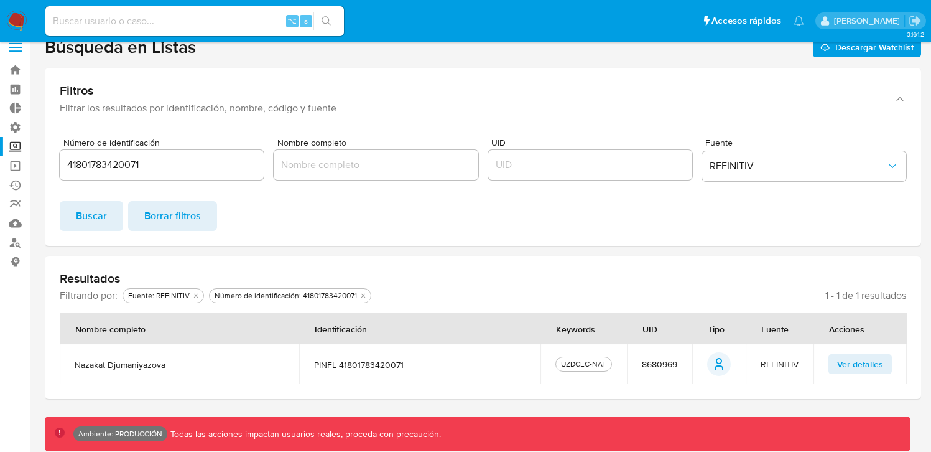
click at [139, 17] on input at bounding box center [194, 21] width 299 height 16
paste input "8680969"
click at [320, 23] on button "search-icon" at bounding box center [327, 20] width 26 height 17
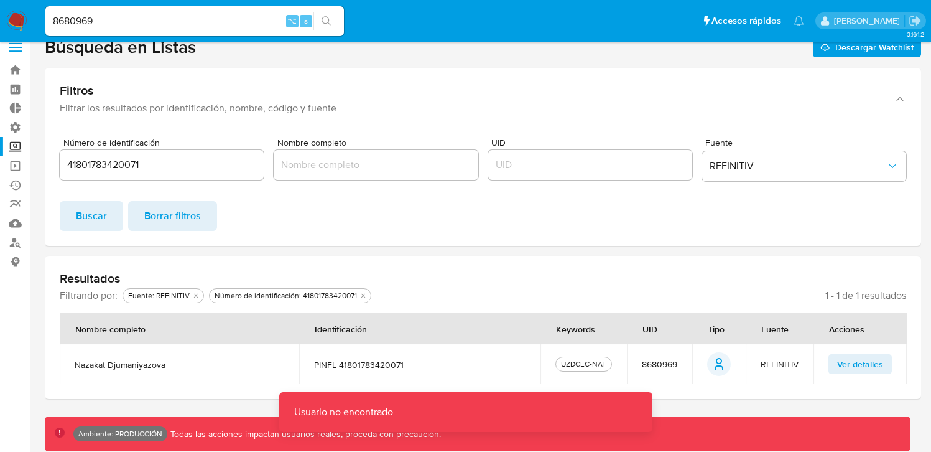
click at [876, 369] on span "Ver detalles" at bounding box center [860, 363] width 46 height 17
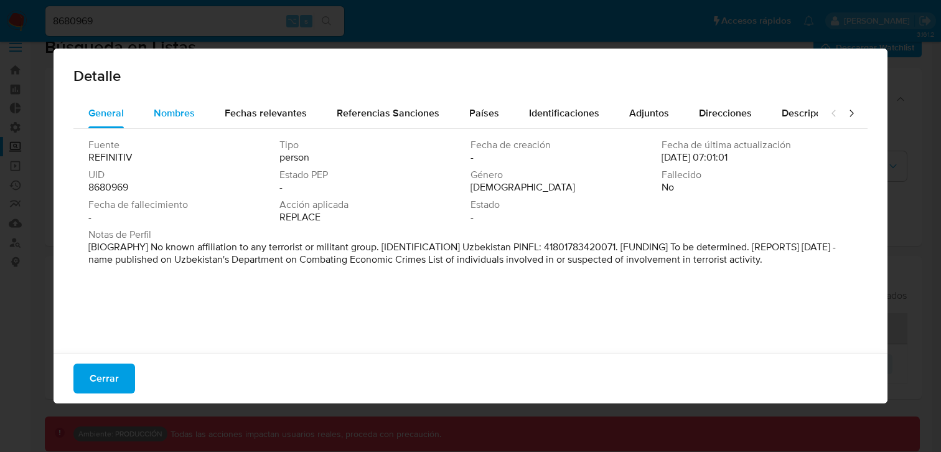
click at [194, 116] on button "Nombres" at bounding box center [174, 113] width 71 height 30
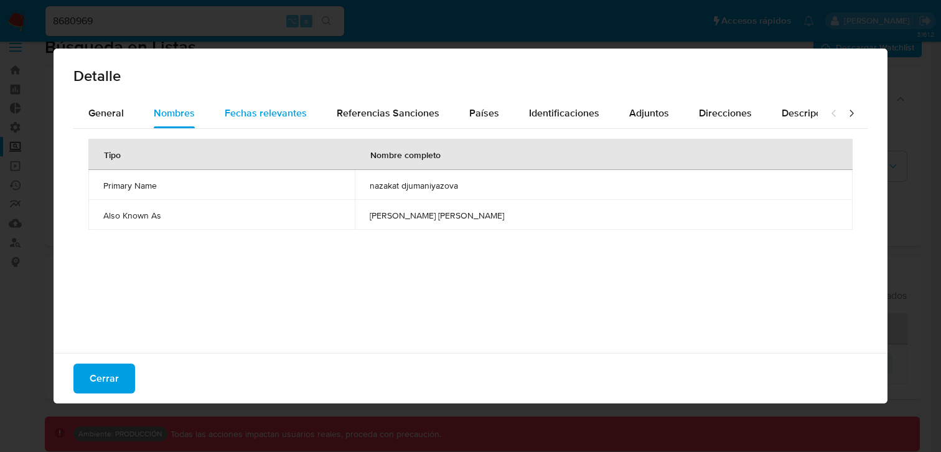
click at [249, 118] on span "Fechas relevantes" at bounding box center [266, 113] width 82 height 14
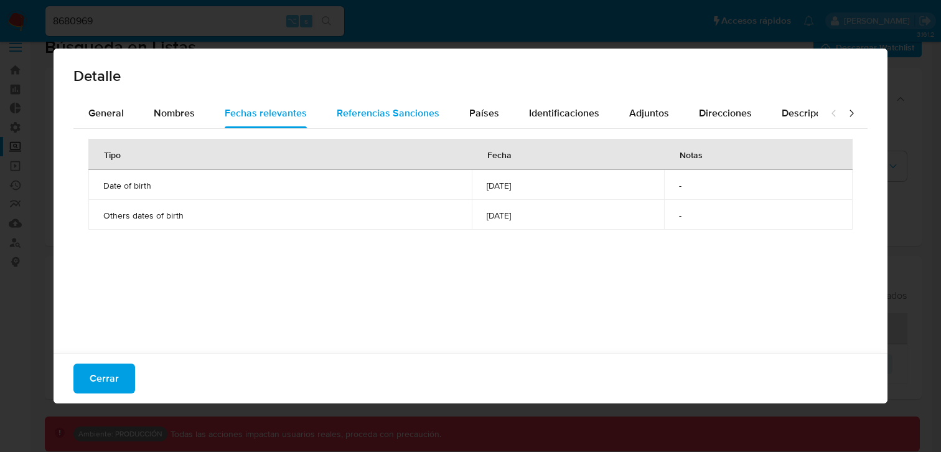
click at [371, 119] on span "Referencias Sanciones" at bounding box center [388, 113] width 103 height 14
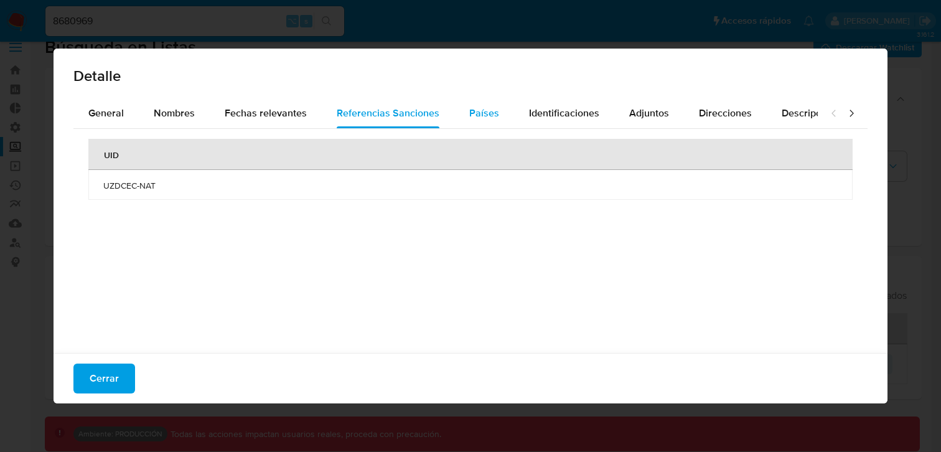
click at [491, 127] on div "Países" at bounding box center [484, 113] width 30 height 30
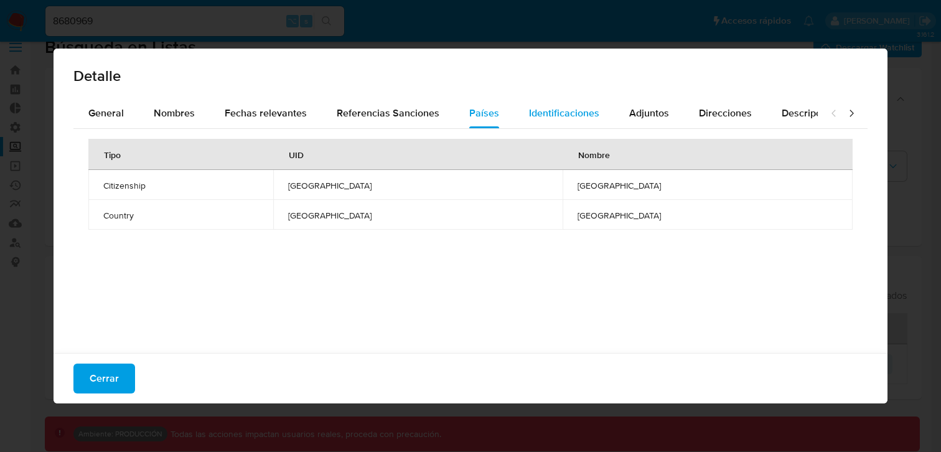
click at [562, 115] on span "Identificaciones" at bounding box center [564, 113] width 70 height 14
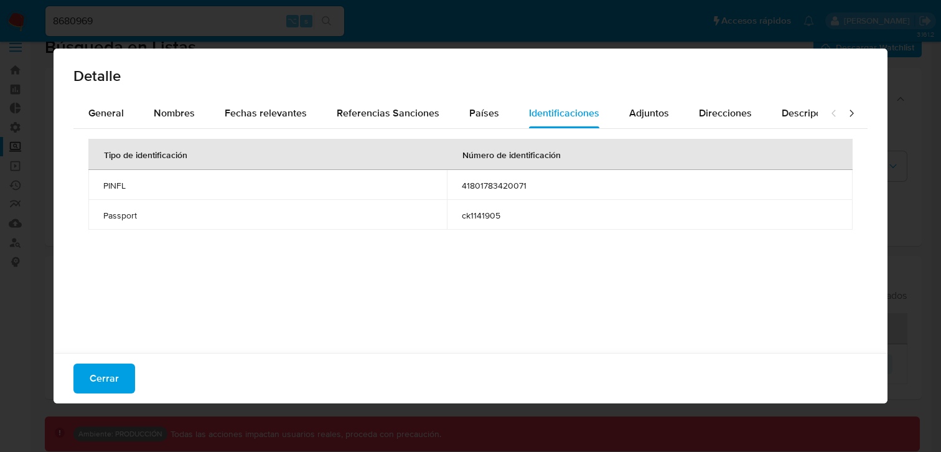
click at [476, 213] on span "ck1141905" at bounding box center [650, 215] width 376 height 11
click at [175, 26] on div "Detalle General Nombres Fechas relevantes Referencias Sanciones Países Identifi…" at bounding box center [470, 226] width 941 height 452
click at [129, 27] on div "Detalle General Nombres Fechas relevantes Referencias Sanciones Países Identifi…" at bounding box center [470, 226] width 941 height 452
click at [100, 385] on span "Cerrar" at bounding box center [104, 378] width 29 height 27
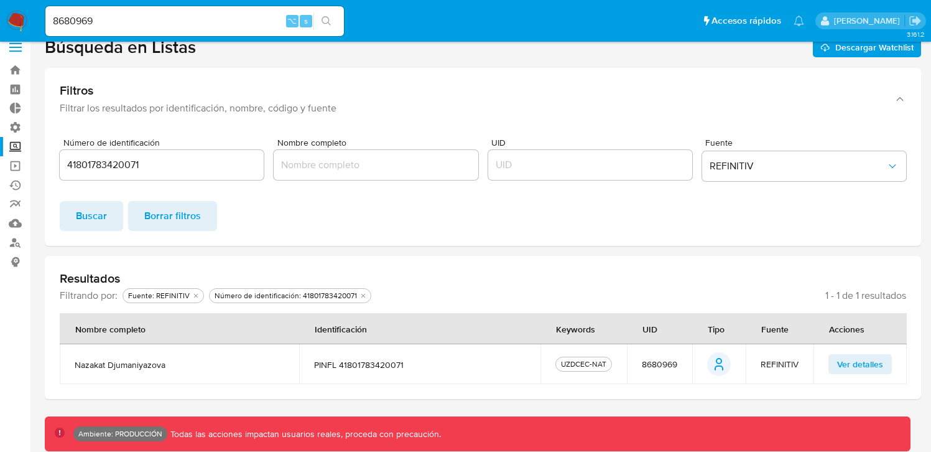
click at [67, 19] on input "8680969" at bounding box center [194, 21] width 299 height 16
click at [66, 19] on input "8680969" at bounding box center [194, 21] width 299 height 16
paste input "ck1141905"
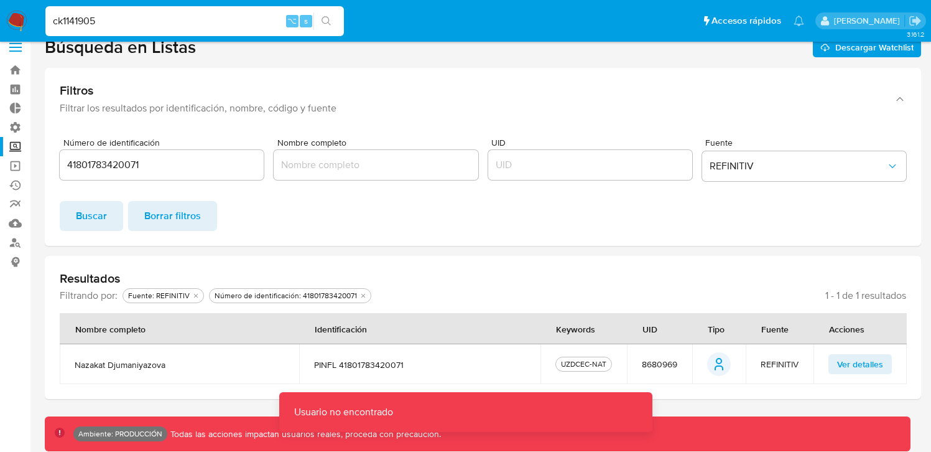
click at [848, 356] on span "Ver detalles" at bounding box center [860, 363] width 46 height 17
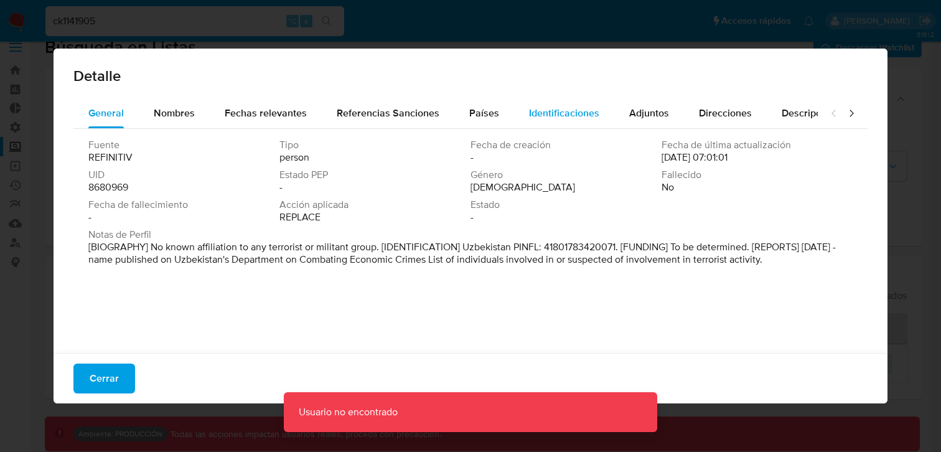
click at [551, 117] on span "Identificaciones" at bounding box center [564, 113] width 70 height 14
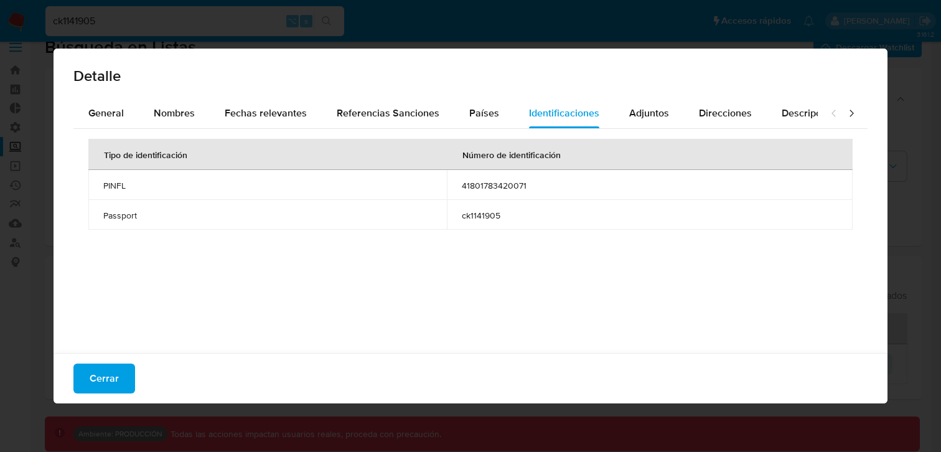
click at [485, 187] on span "41801783420071" at bounding box center [650, 185] width 376 height 11
click at [75, 407] on div "Detalle General Nombres Fechas relevantes Referencias Sanciones Países Identifi…" at bounding box center [470, 226] width 941 height 452
click at [98, 386] on span "Cerrar" at bounding box center [104, 378] width 29 height 27
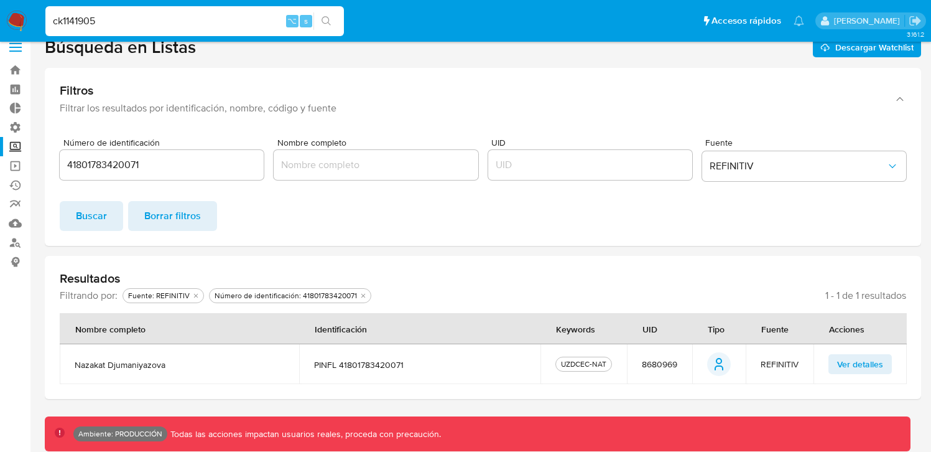
click at [83, 30] on div "ck1141905 ⌥ s" at bounding box center [194, 21] width 299 height 30
click at [83, 22] on input "ck1141905" at bounding box center [194, 21] width 299 height 16
paste input "41801783420071"
type input "41801783420071"
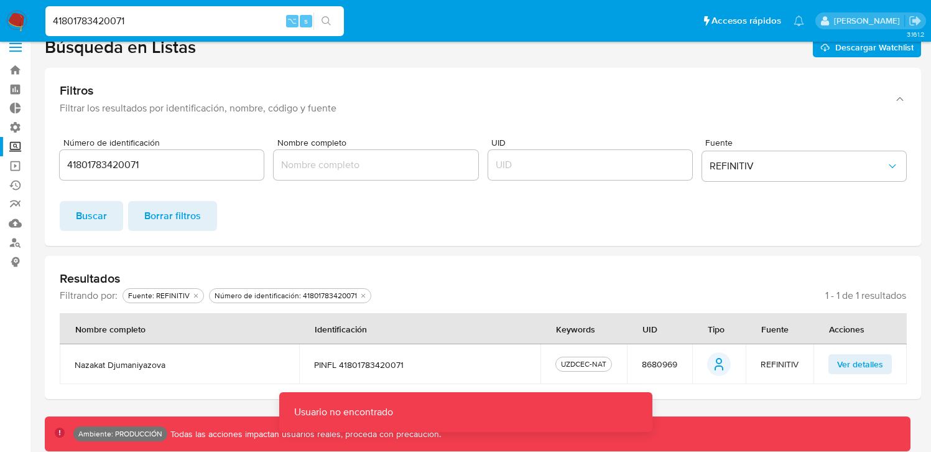
click at [850, 364] on span "Ver detalles" at bounding box center [860, 363] width 46 height 17
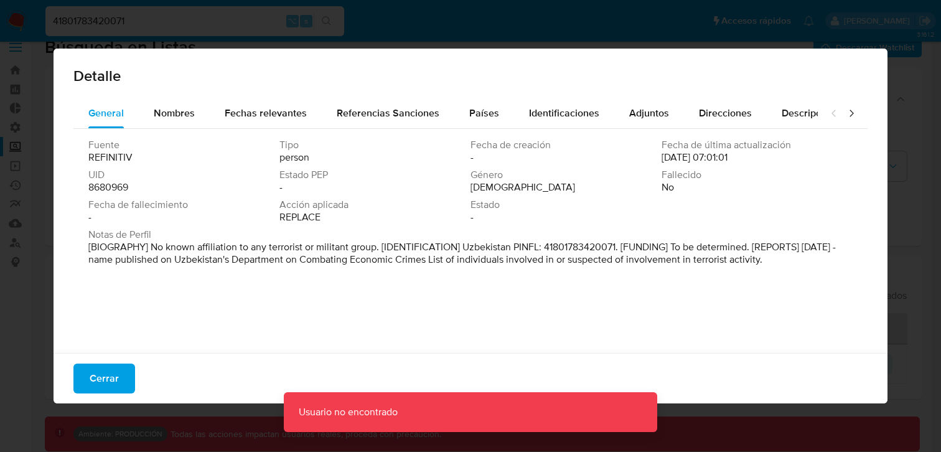
click at [849, 113] on div at bounding box center [842, 113] width 50 height 30
click at [847, 112] on icon at bounding box center [851, 113] width 12 height 12
click at [847, 111] on icon at bounding box center [851, 113] width 12 height 12
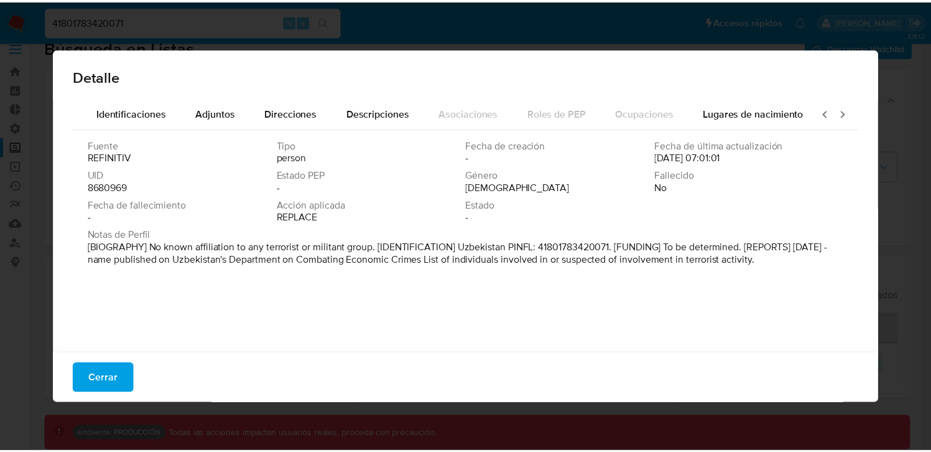
scroll to position [0, 440]
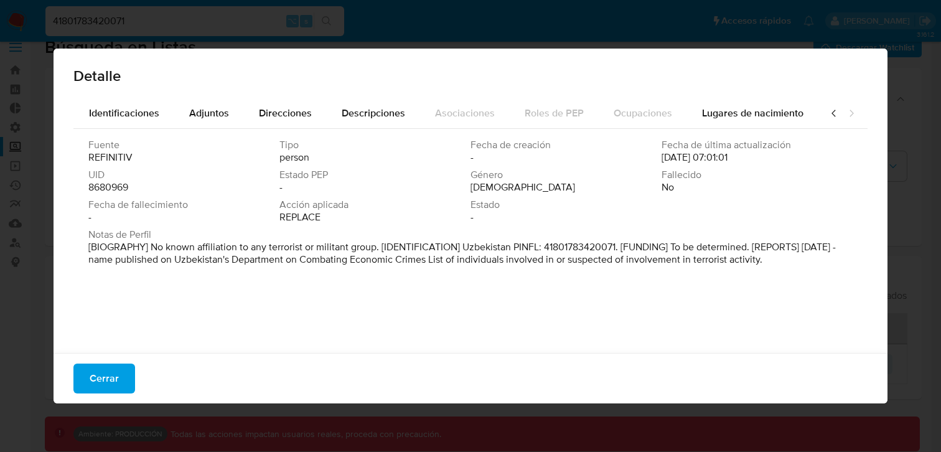
click at [845, 110] on icon at bounding box center [851, 113] width 12 height 12
click at [737, 123] on div "Lugares de nacimiento" at bounding box center [752, 113] width 101 height 30
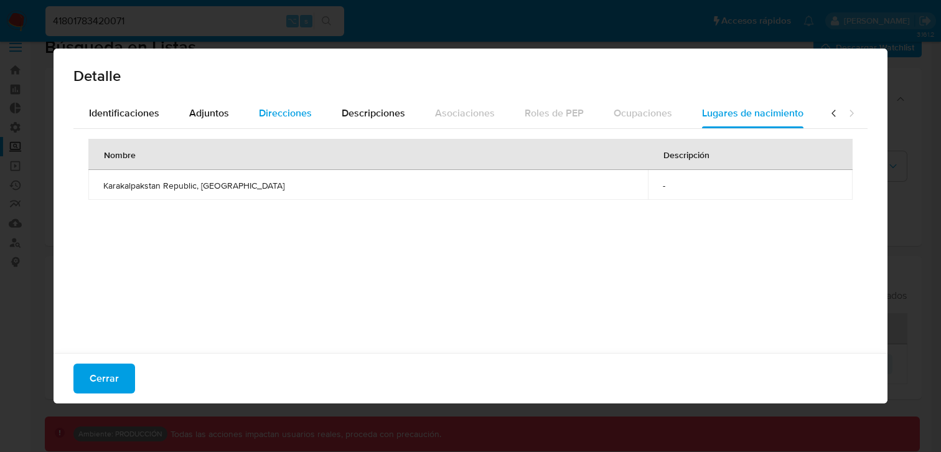
click at [280, 117] on span "Direcciones" at bounding box center [285, 113] width 53 height 14
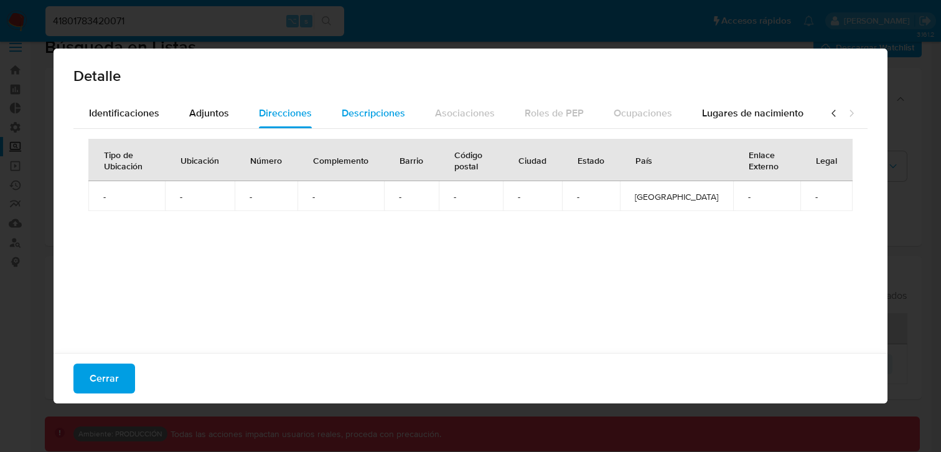
click at [353, 117] on span "Descripciones" at bounding box center [373, 113] width 63 height 14
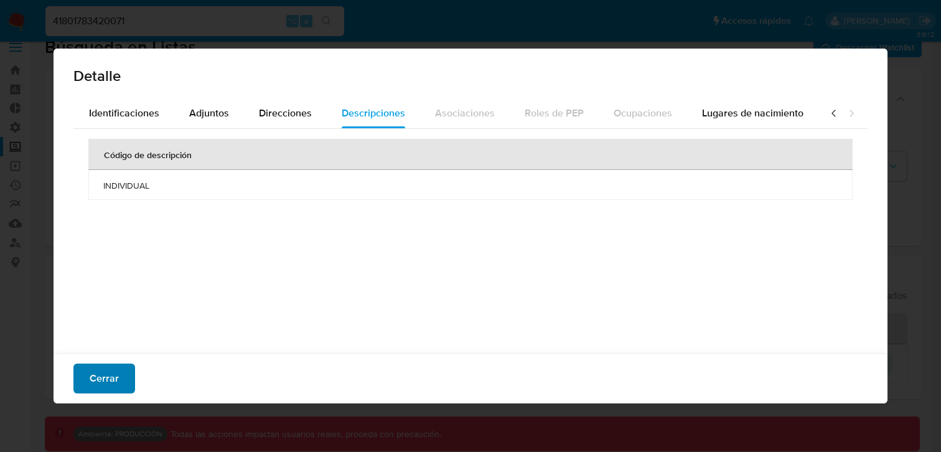
drag, startPoint x: 103, startPoint y: 397, endPoint x: 105, endPoint y: 384, distance: 13.9
click at [103, 395] on div "Cerrar" at bounding box center [470, 378] width 834 height 50
click at [108, 374] on span "Cerrar" at bounding box center [104, 378] width 29 height 27
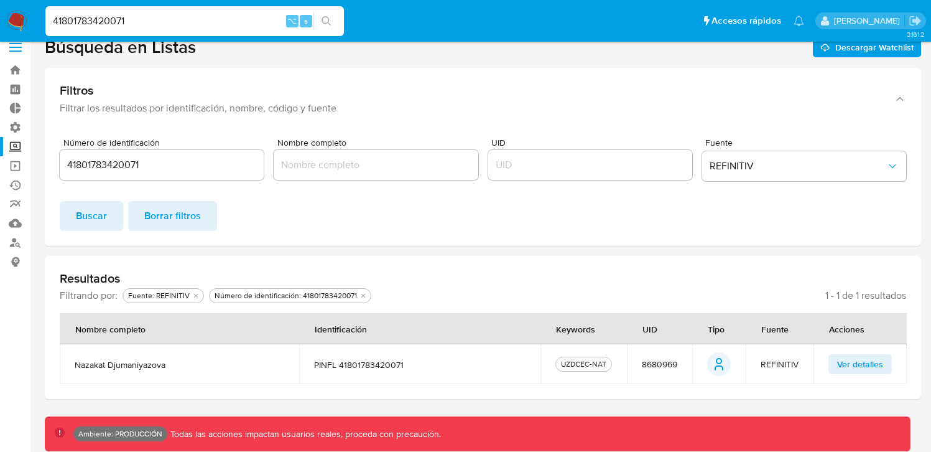
click at [97, 22] on input "41801783420071" at bounding box center [194, 21] width 299 height 16
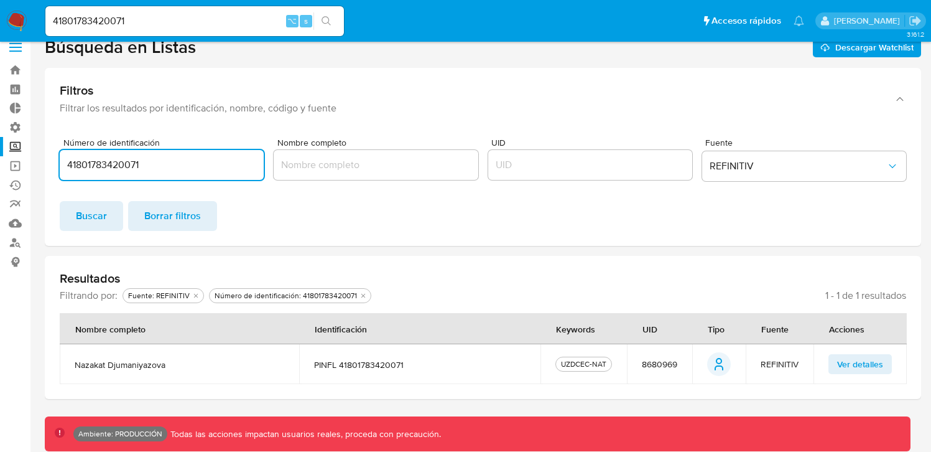
click at [136, 170] on input "41801783420071" at bounding box center [162, 165] width 204 height 16
click at [129, 168] on input "41801783420071" at bounding box center [162, 165] width 204 height 16
paste input "11209260840"
type input "11209260840"
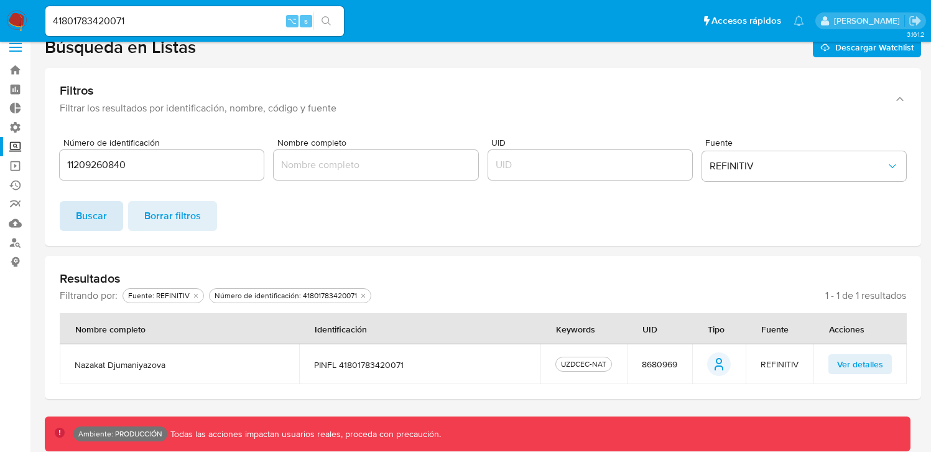
click at [100, 213] on span "Buscar" at bounding box center [91, 215] width 31 height 27
click at [876, 351] on td "Ver detalles" at bounding box center [860, 364] width 93 height 40
click at [357, 366] on span "CPF 11209260840" at bounding box center [429, 364] width 214 height 11
click at [77, 24] on input "41801783420071" at bounding box center [194, 21] width 299 height 16
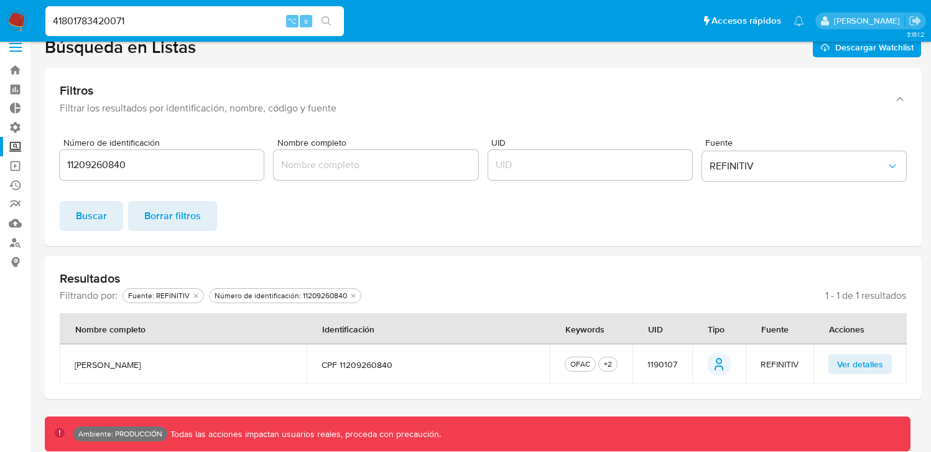
click at [77, 24] on input "41801783420071" at bounding box center [194, 21] width 299 height 16
paste input "11209260840"
click at [81, 215] on span "Buscar" at bounding box center [91, 215] width 31 height 27
click at [330, 16] on icon "search-icon" at bounding box center [327, 21] width 10 height 10
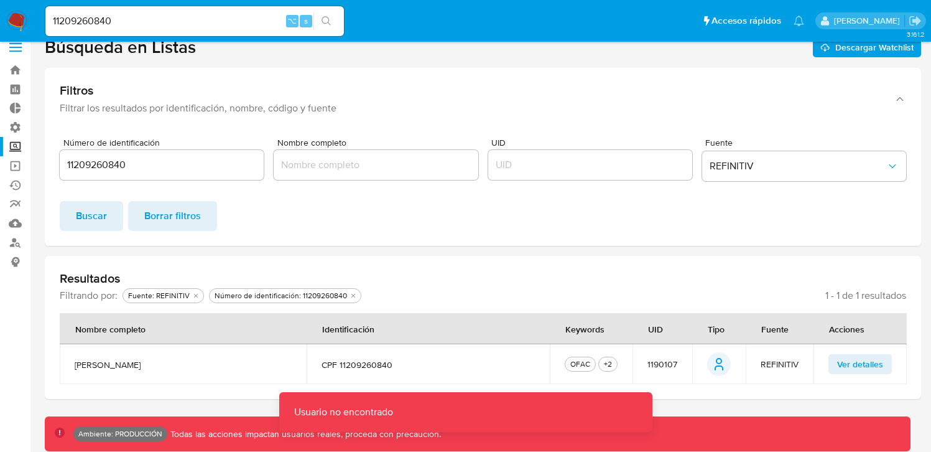
click at [677, 356] on td "1190107" at bounding box center [663, 364] width 60 height 40
click at [665, 360] on span "1190107" at bounding box center [663, 363] width 30 height 11
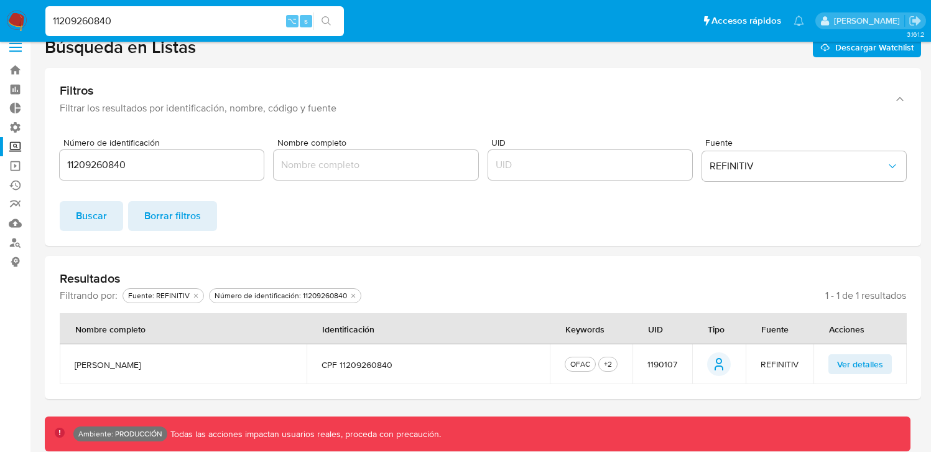
click at [98, 23] on input "11209260840" at bounding box center [194, 21] width 299 height 16
paste input "90107"
type input "1190107"
click at [322, 16] on icon "search-icon" at bounding box center [327, 21] width 10 height 10
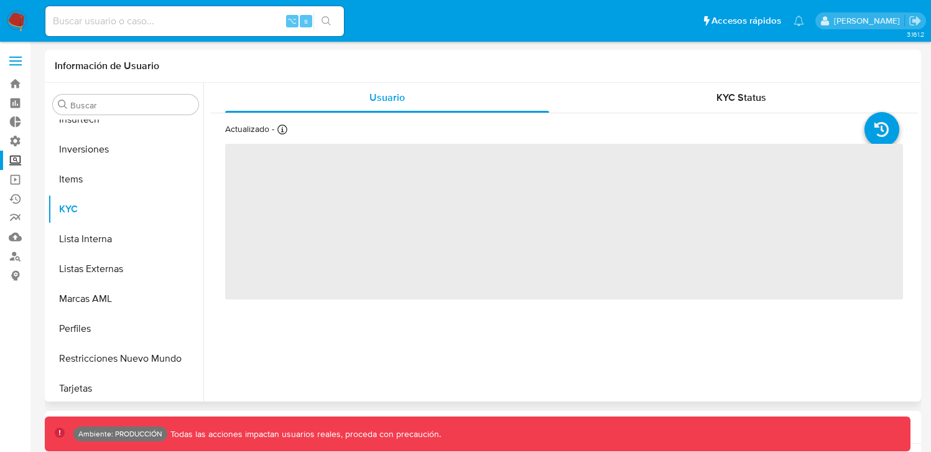
scroll to position [378, 0]
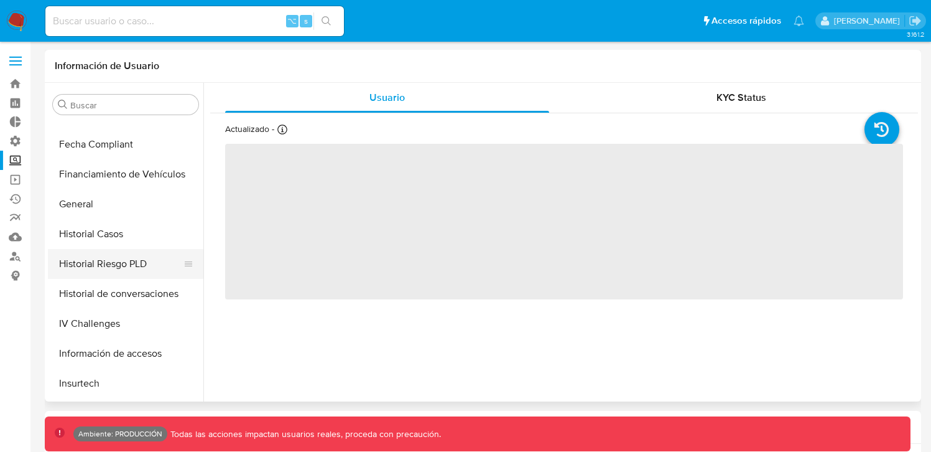
select select "10"
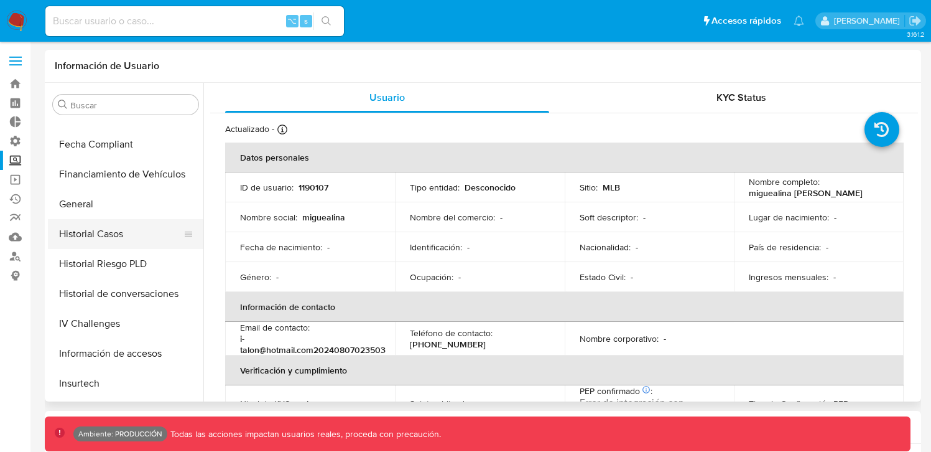
click at [112, 231] on button "Historial Casos" at bounding box center [121, 234] width 146 height 30
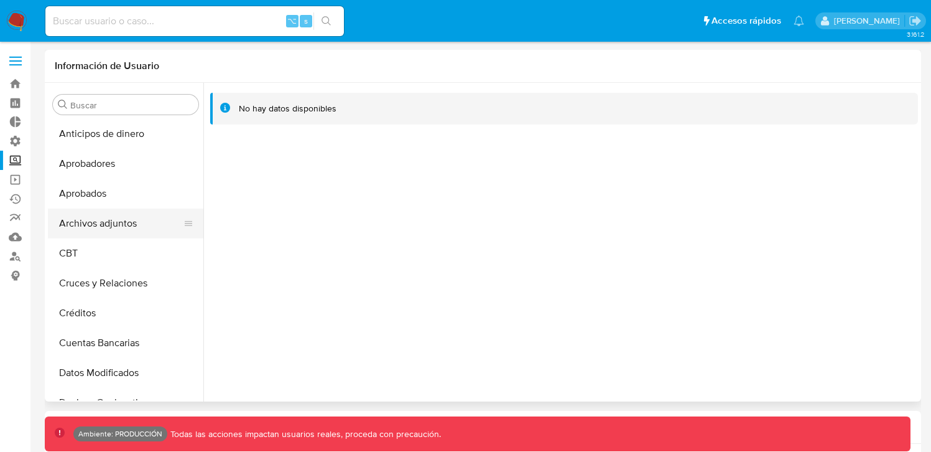
scroll to position [0, 0]
click at [192, 22] on input at bounding box center [194, 21] width 299 height 16
paste input "2606567812"
type input "2606567812"
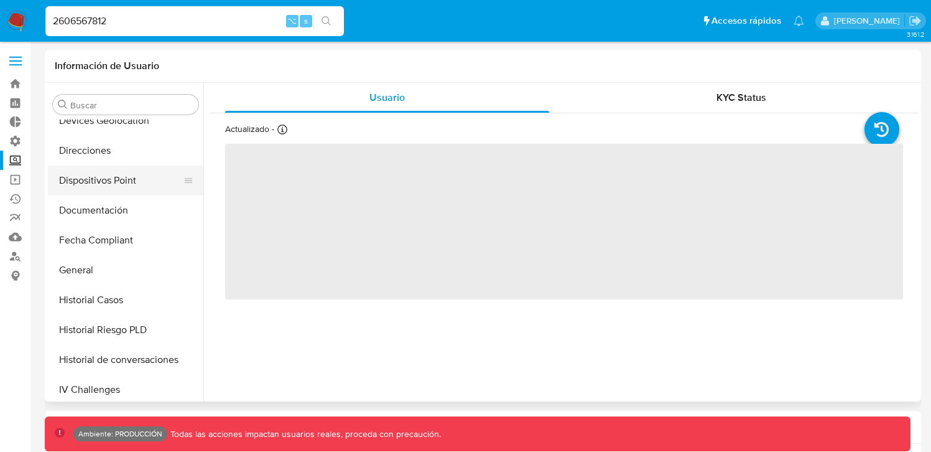
select select "10"
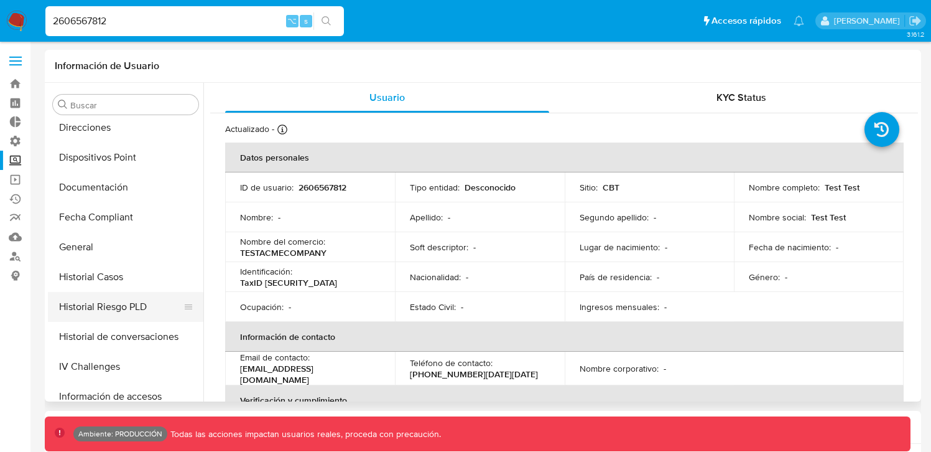
scroll to position [307, 0]
drag, startPoint x: 113, startPoint y: 229, endPoint x: 117, endPoint y: 267, distance: 38.8
click at [117, 267] on ul "Anticipos de dinero Aprobadores Aprobados Archivos adjuntos CBT Cruces y Relaci…" at bounding box center [126, 259] width 156 height 281
click at [117, 267] on button "Historial Casos" at bounding box center [121, 276] width 146 height 30
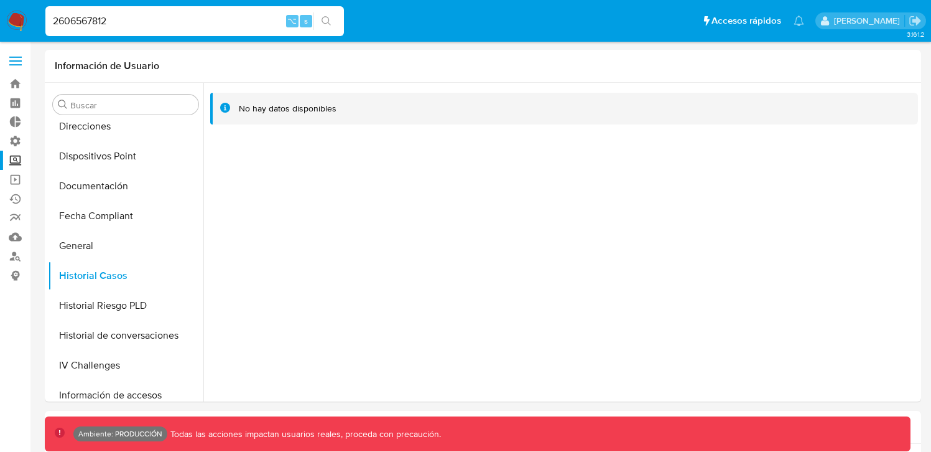
click at [137, 21] on input "2606567812" at bounding box center [194, 21] width 299 height 16
paste input "38140613"
type input "2638140613"
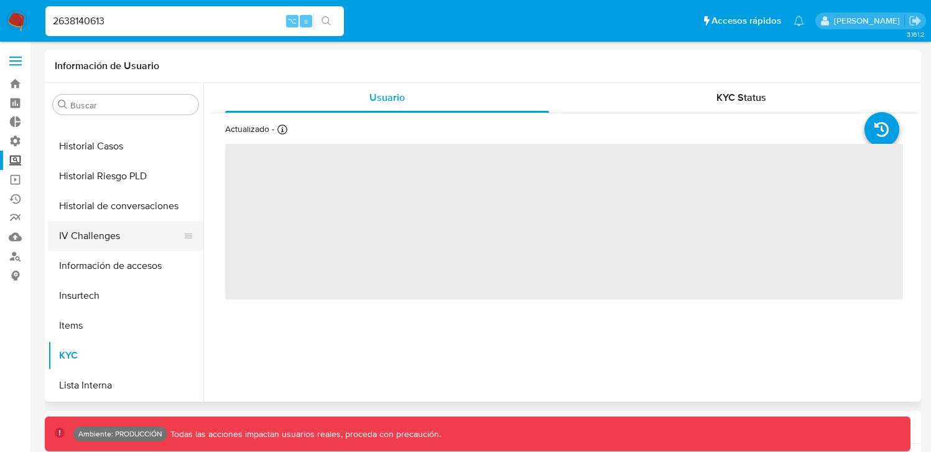
scroll to position [319, 0]
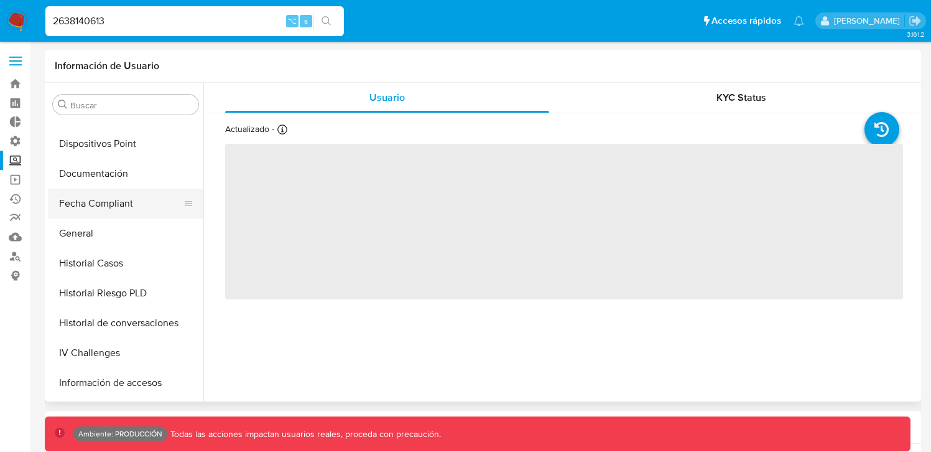
select select "10"
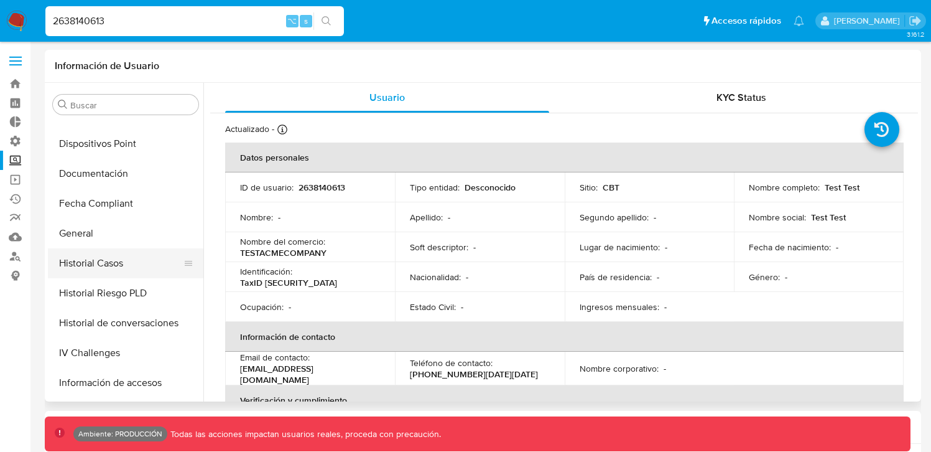
click at [107, 272] on button "Historial Casos" at bounding box center [121, 263] width 146 height 30
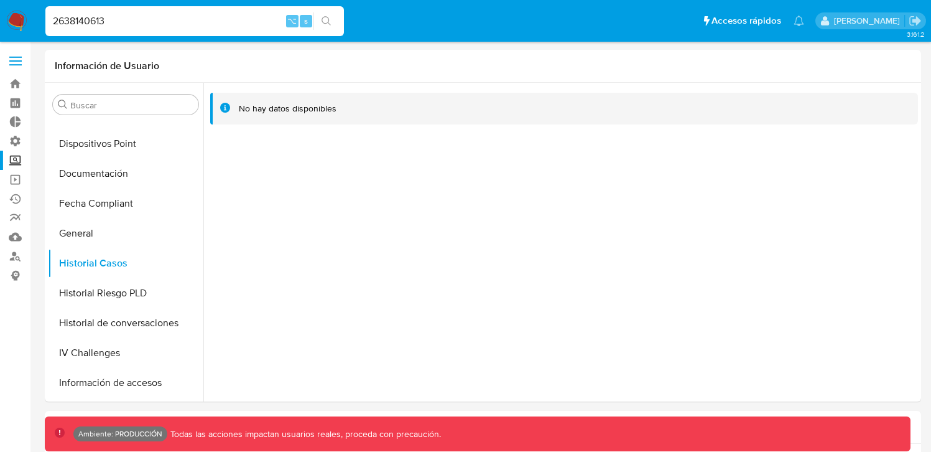
click at [14, 60] on span at bounding box center [15, 61] width 12 height 2
click at [0, 0] on input "checkbox" at bounding box center [0, 0] width 0 height 0
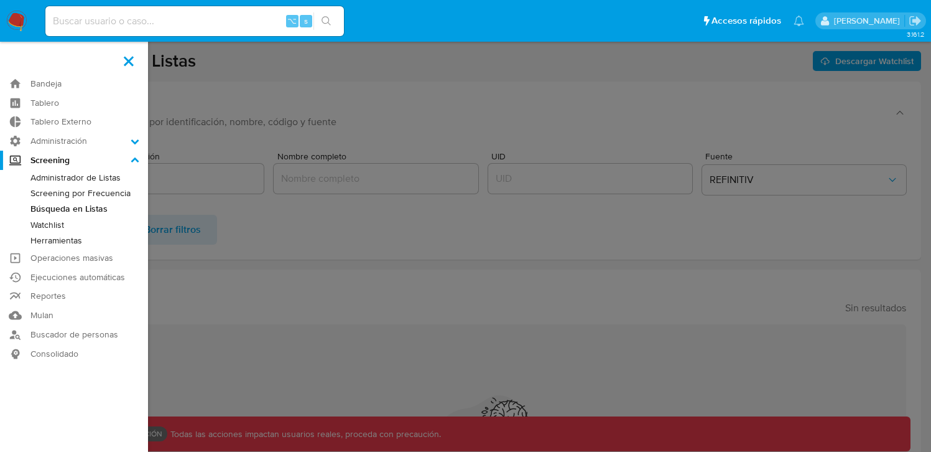
click at [261, 218] on label at bounding box center [465, 226] width 931 height 452
click at [0, 0] on input "checkbox" at bounding box center [0, 0] width 0 height 0
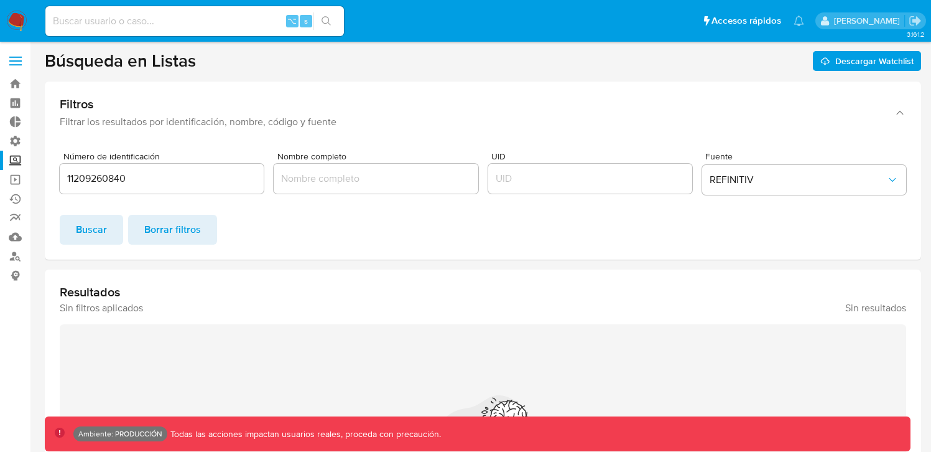
click at [201, 174] on input "11209260840" at bounding box center [162, 178] width 204 height 16
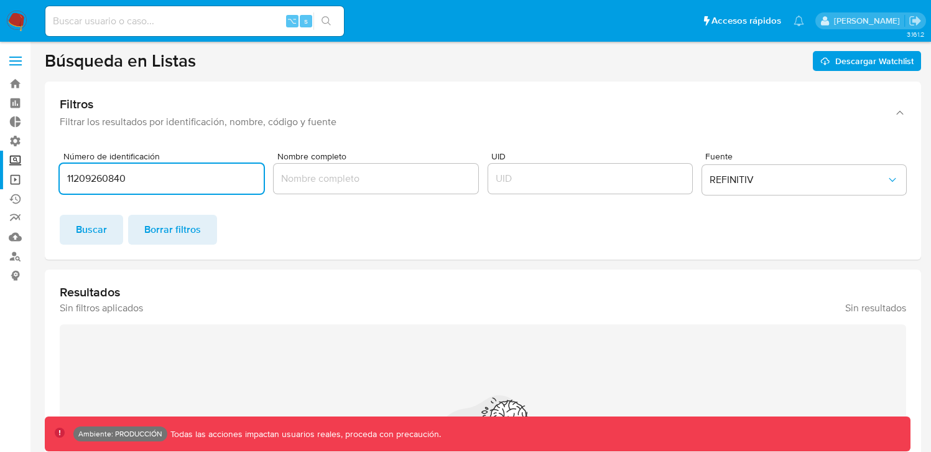
drag, startPoint x: 189, startPoint y: 182, endPoint x: 7, endPoint y: 182, distance: 181.6
click at [0, 179] on section "Bandeja Tablero Tablero Externo Administración Reglas Roles Usuarios Equipos Co…" at bounding box center [465, 320] width 931 height 641
paste input "cs0716946"
type input "cs0716946"
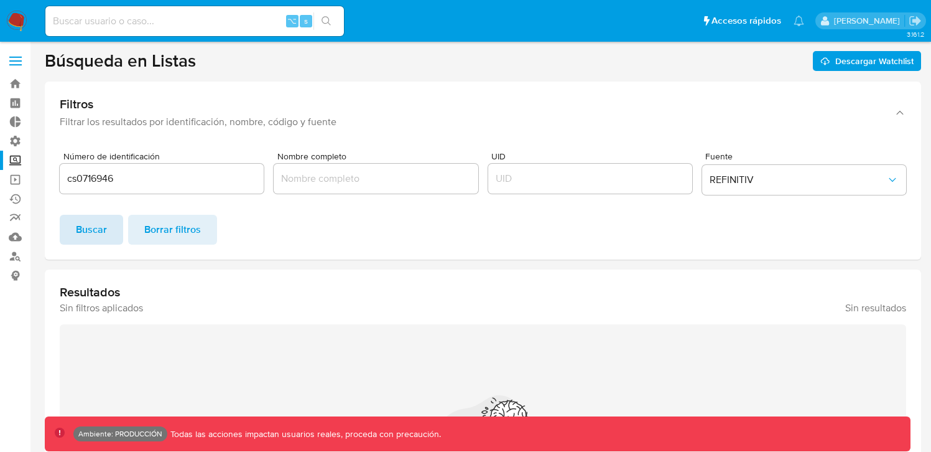
click at [96, 232] on span "Buscar" at bounding box center [91, 229] width 31 height 27
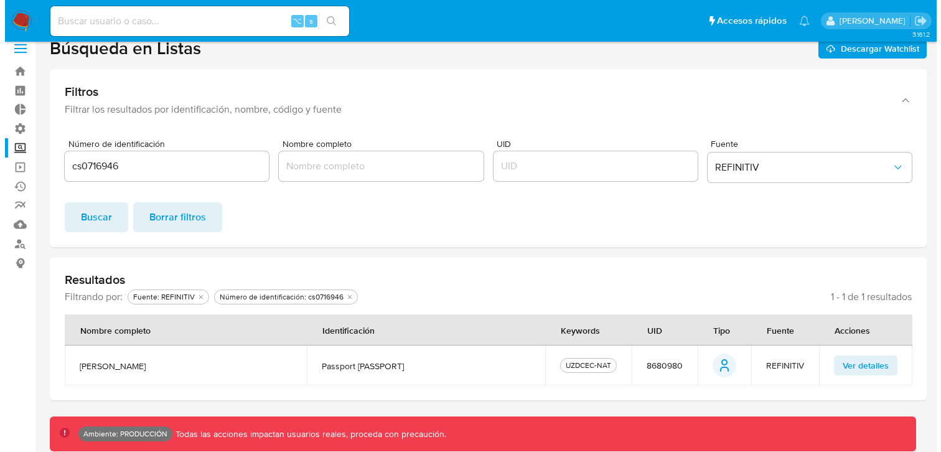
scroll to position [14, 0]
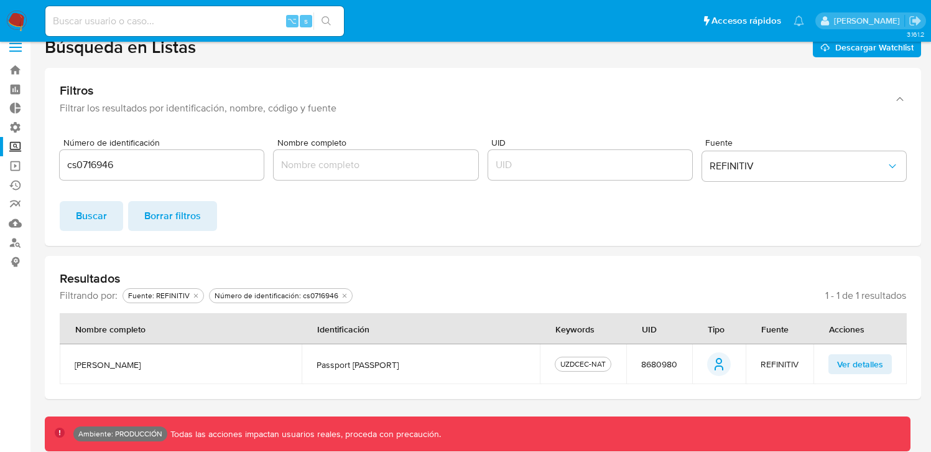
click at [871, 369] on span "Ver detalles" at bounding box center [860, 363] width 46 height 17
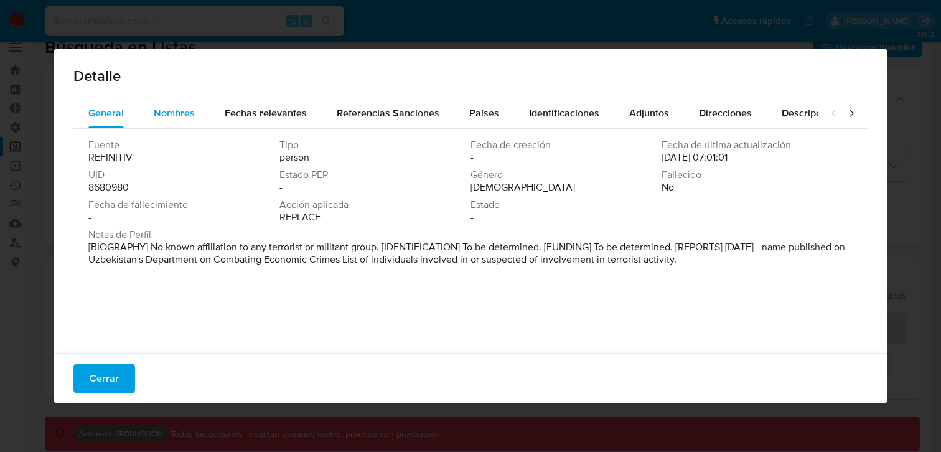
click at [155, 111] on span "Nombres" at bounding box center [174, 113] width 41 height 14
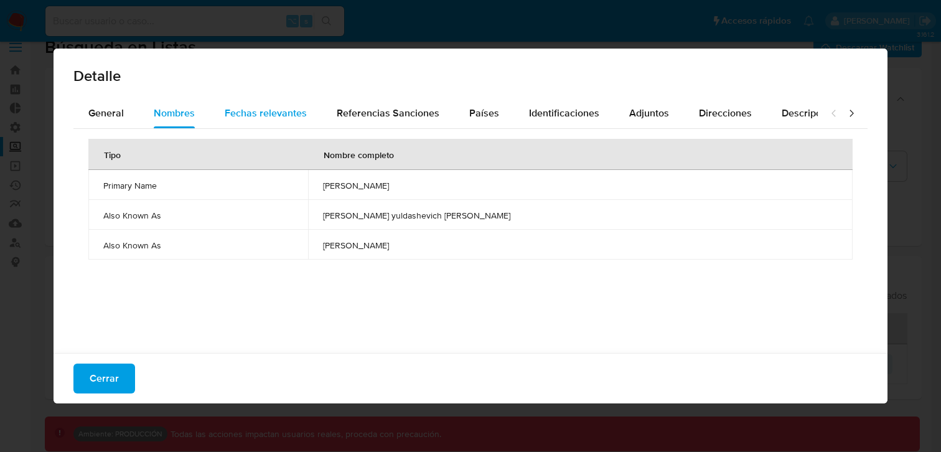
click at [247, 111] on span "Fechas relevantes" at bounding box center [266, 113] width 82 height 14
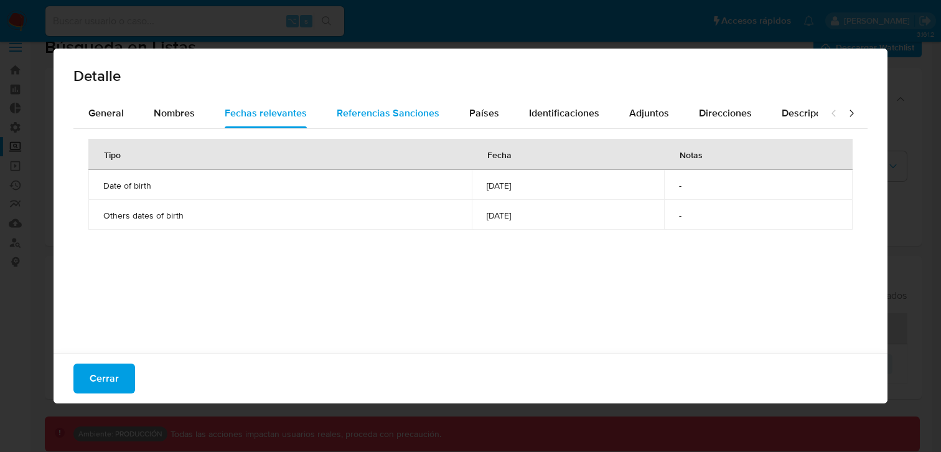
click at [346, 113] on span "Referencias Sanciones" at bounding box center [388, 113] width 103 height 14
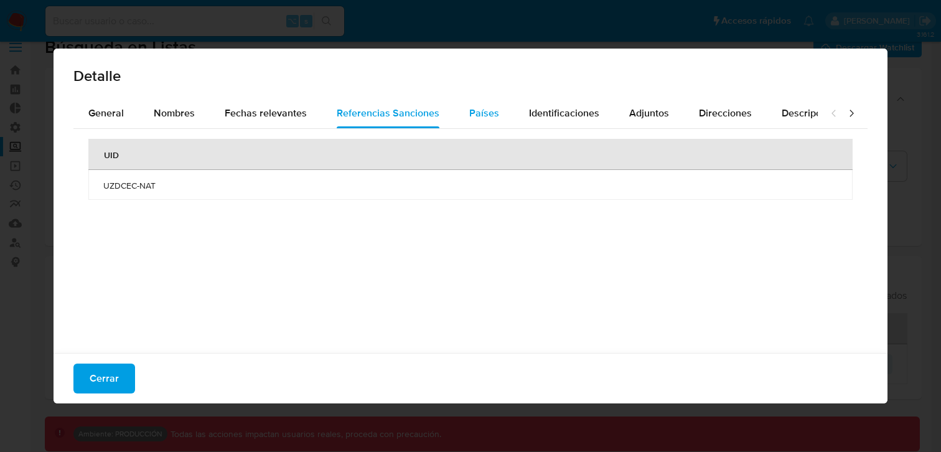
click at [469, 116] on span "Países" at bounding box center [484, 113] width 30 height 14
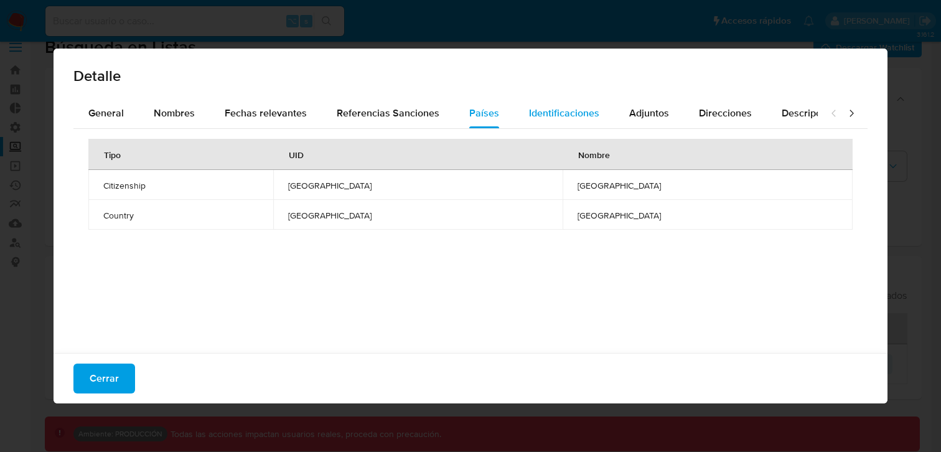
click at [558, 116] on span "Identificaciones" at bounding box center [564, 113] width 70 height 14
